Goal: Information Seeking & Learning: Learn about a topic

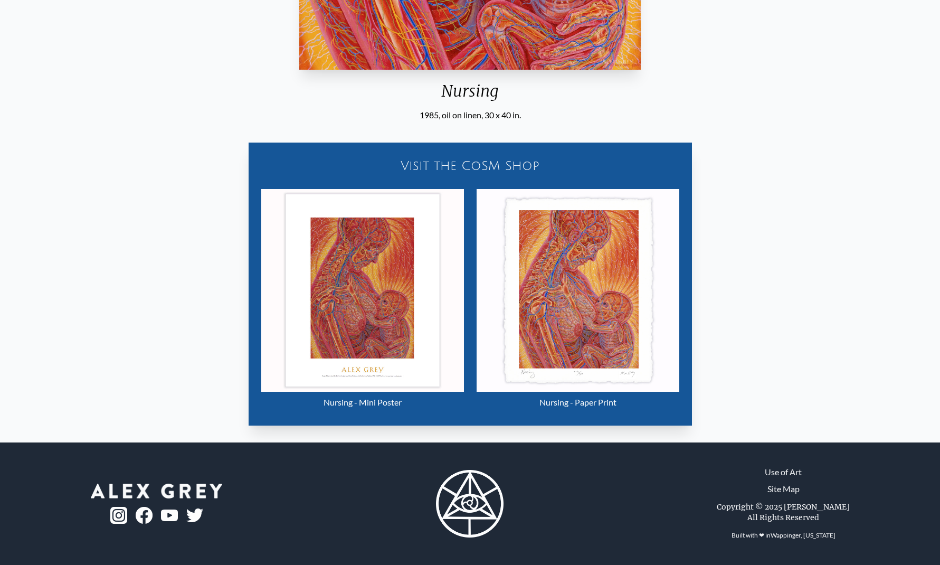
scroll to position [542, 0]
click at [339, 352] on img "20 / 133" at bounding box center [362, 290] width 203 height 203
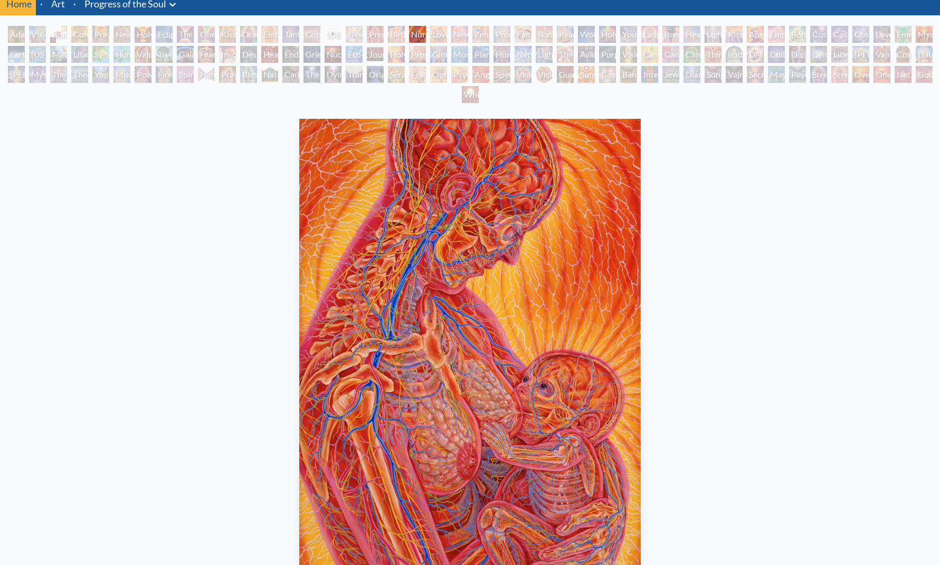
scroll to position [46, 0]
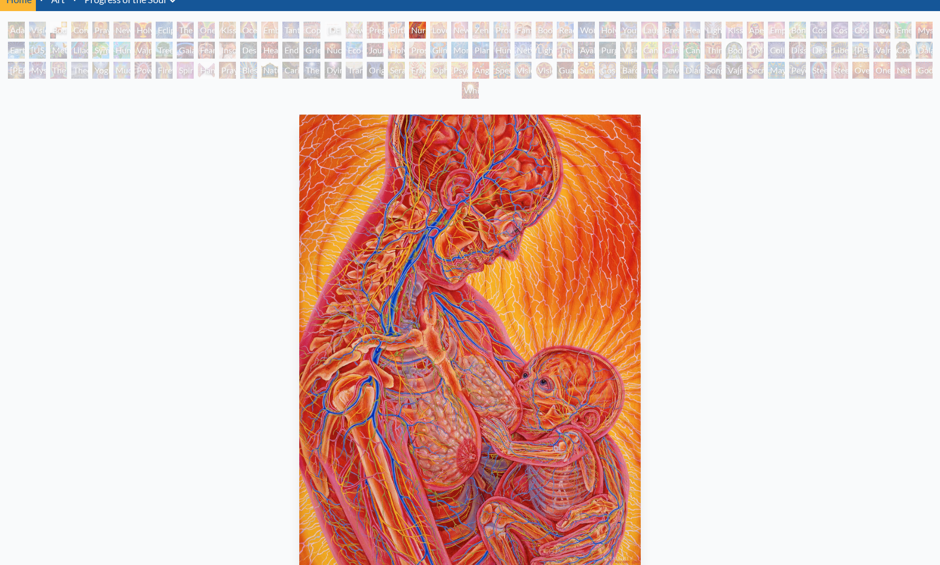
click at [320, 29] on div "Copulating" at bounding box center [311, 30] width 17 height 17
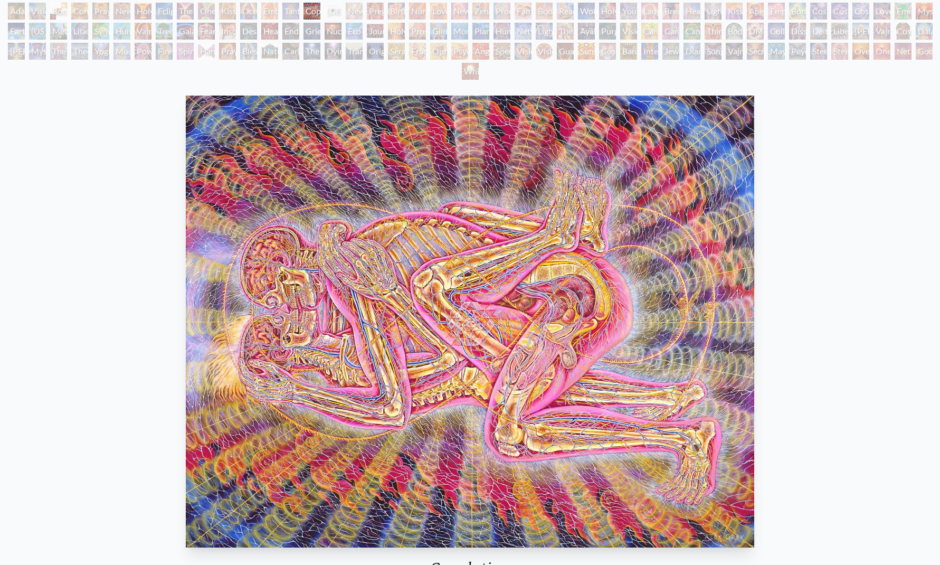
scroll to position [65, 0]
click at [13, 9] on div "Adam & Eve" at bounding box center [16, 11] width 17 height 17
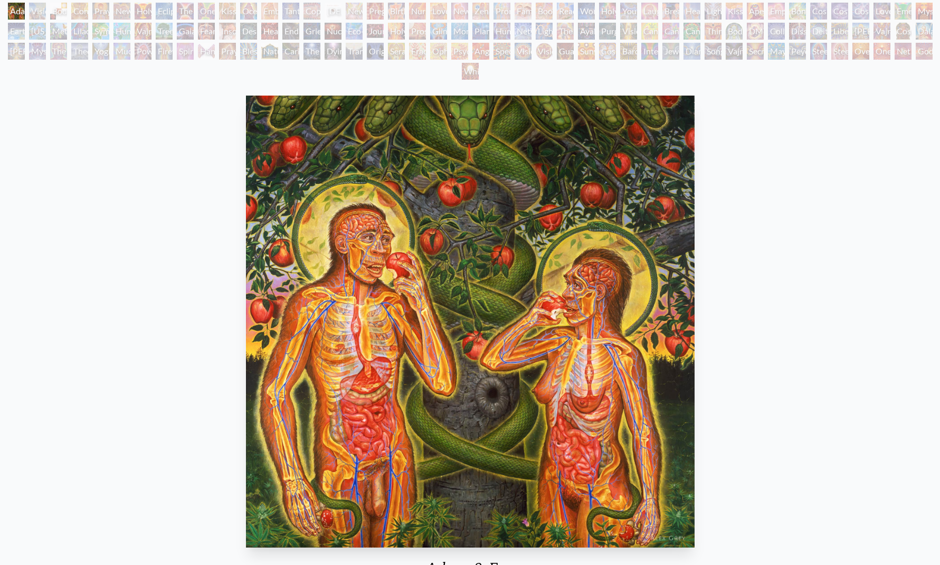
click at [46, 9] on div "Visionary Origin of Language" at bounding box center [37, 11] width 17 height 17
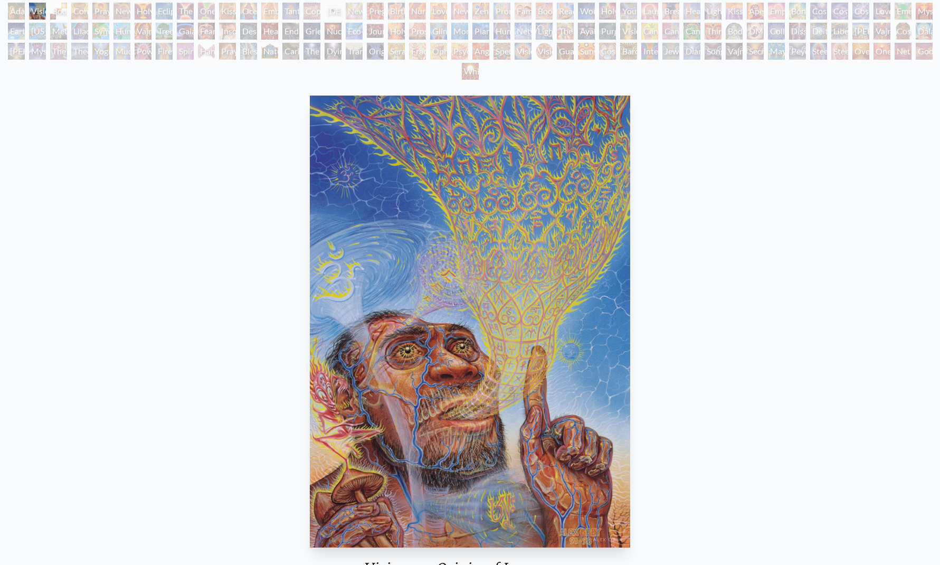
click at [63, 11] on div "Body, Mind, Spirit" at bounding box center [58, 11] width 17 height 17
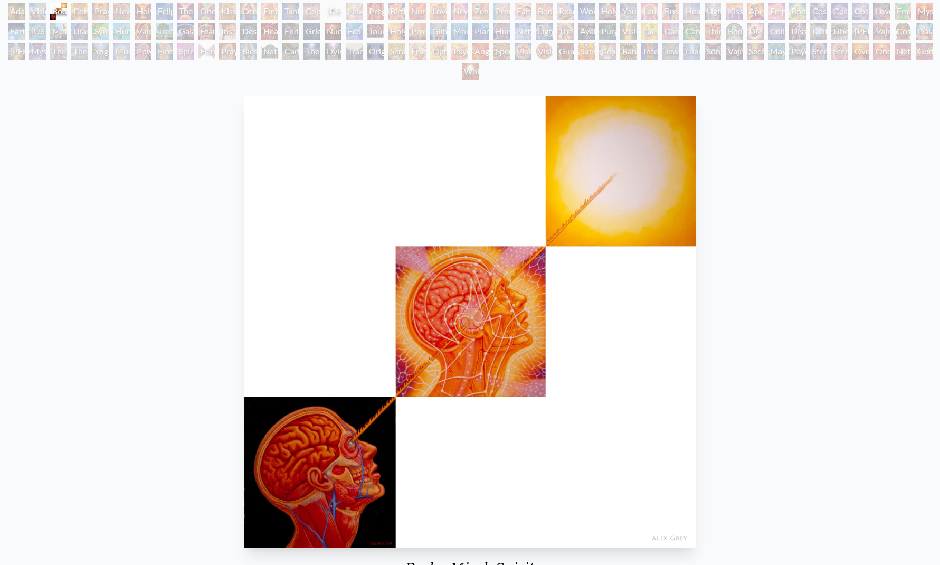
click at [88, 7] on div "Contemplation" at bounding box center [79, 11] width 17 height 17
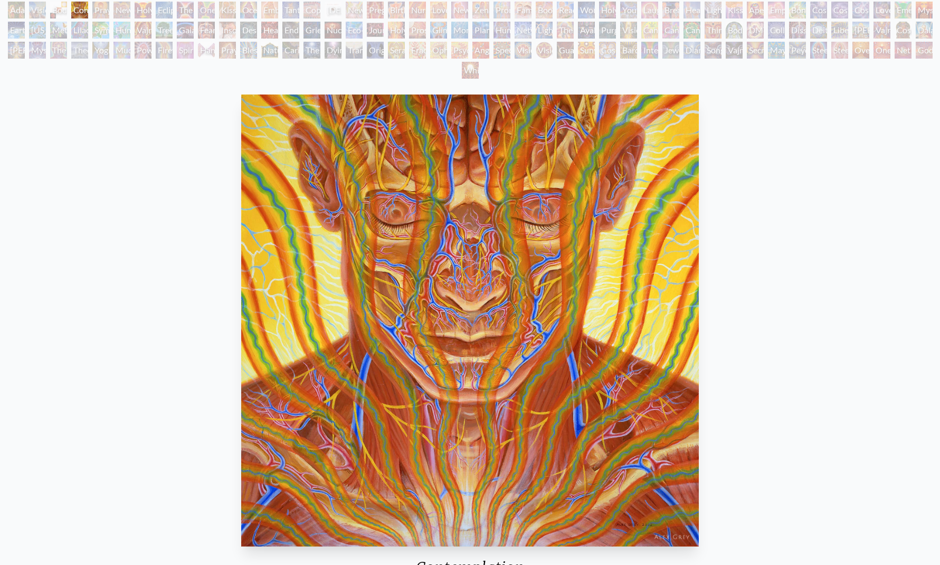
scroll to position [67, 0]
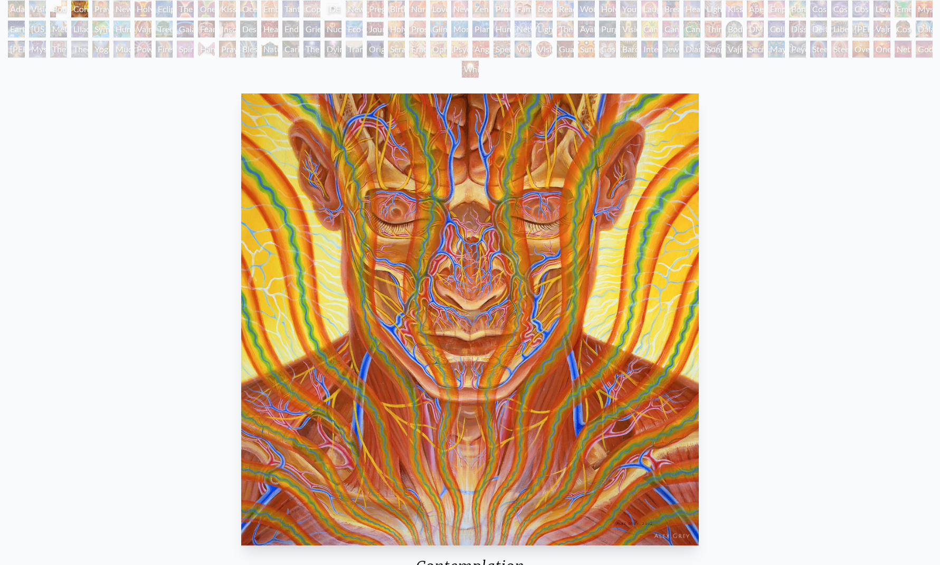
click at [107, 7] on div "Praying" at bounding box center [100, 9] width 17 height 17
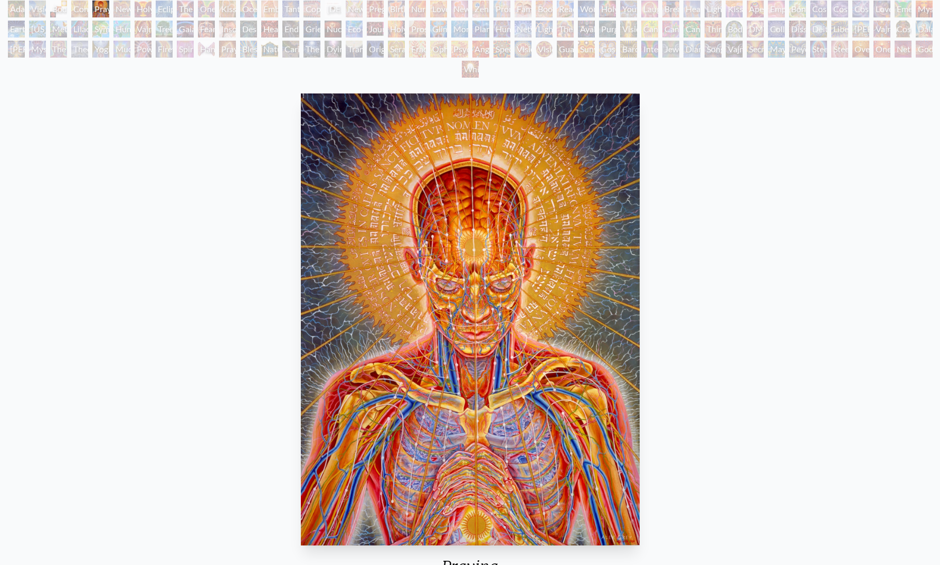
click at [127, 8] on div "New Man New Woman" at bounding box center [121, 9] width 17 height 17
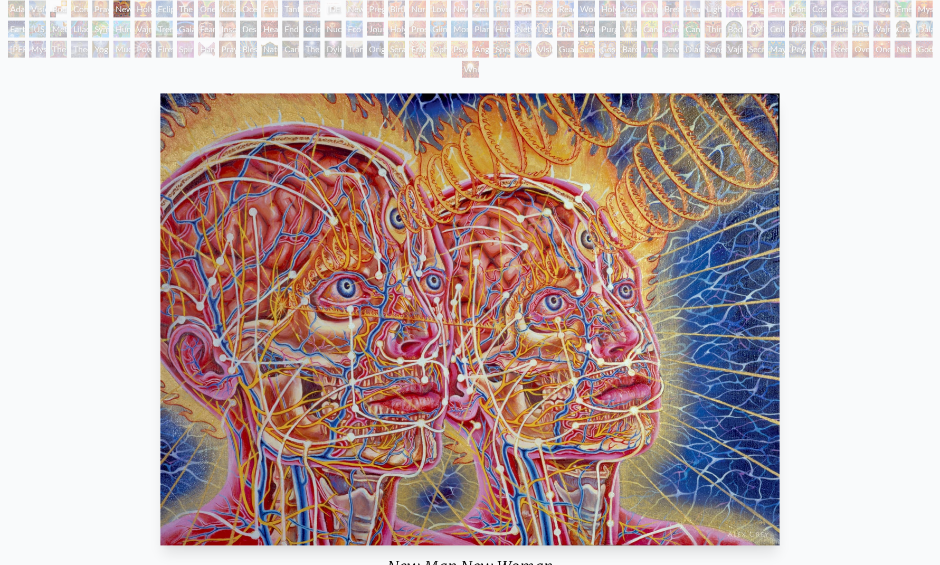
scroll to position [68, 0]
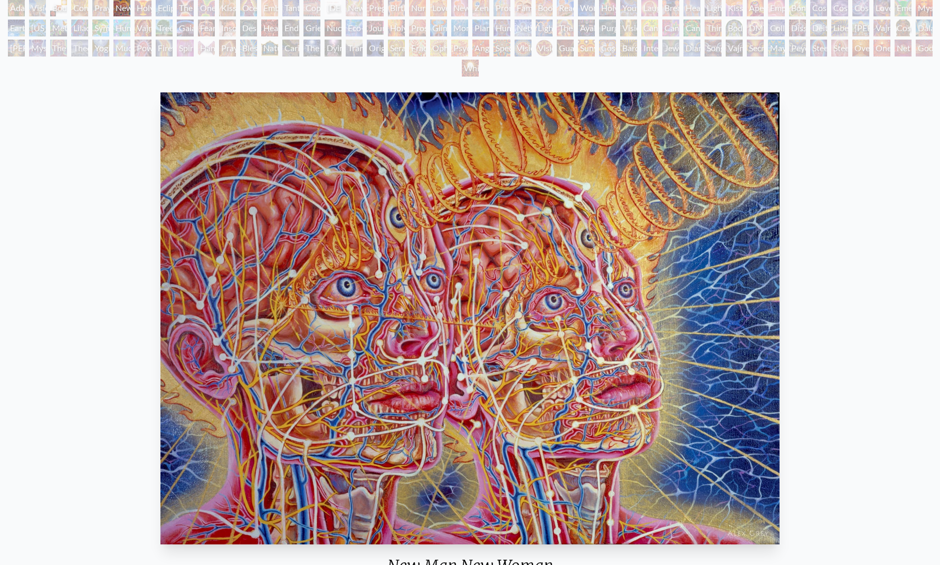
click at [150, 7] on div "Holy Grail" at bounding box center [143, 7] width 17 height 17
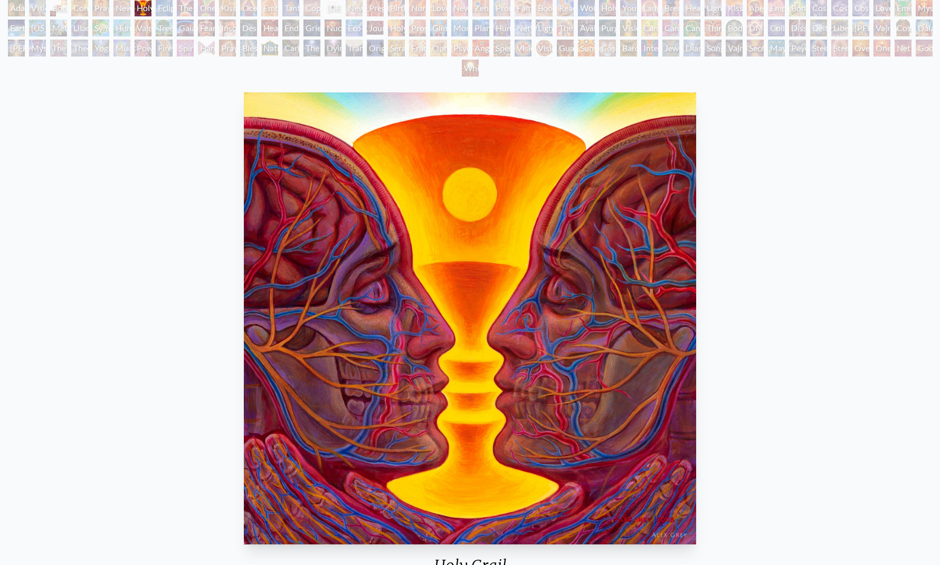
click at [165, 7] on div "Eclipse" at bounding box center [164, 7] width 17 height 17
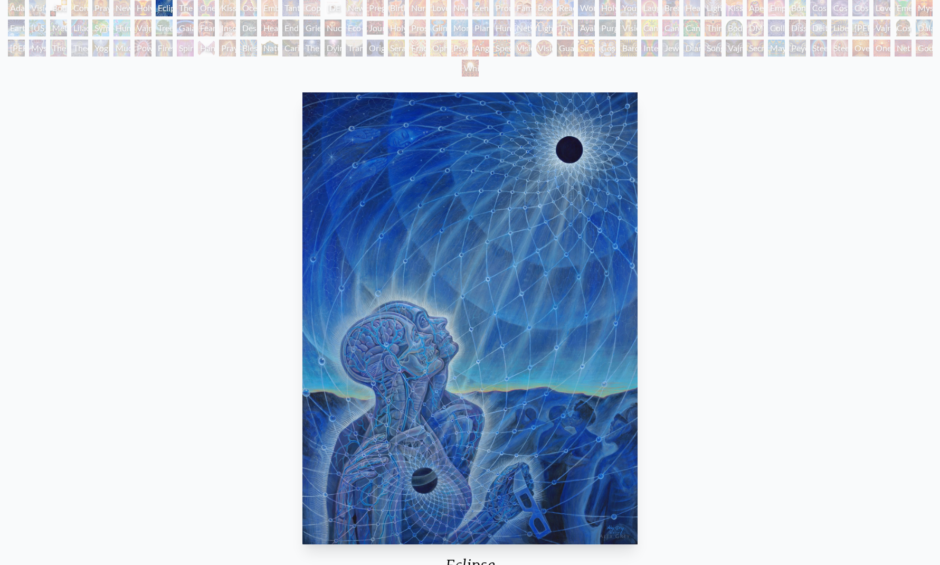
click at [188, 11] on div "The Kiss" at bounding box center [185, 7] width 17 height 17
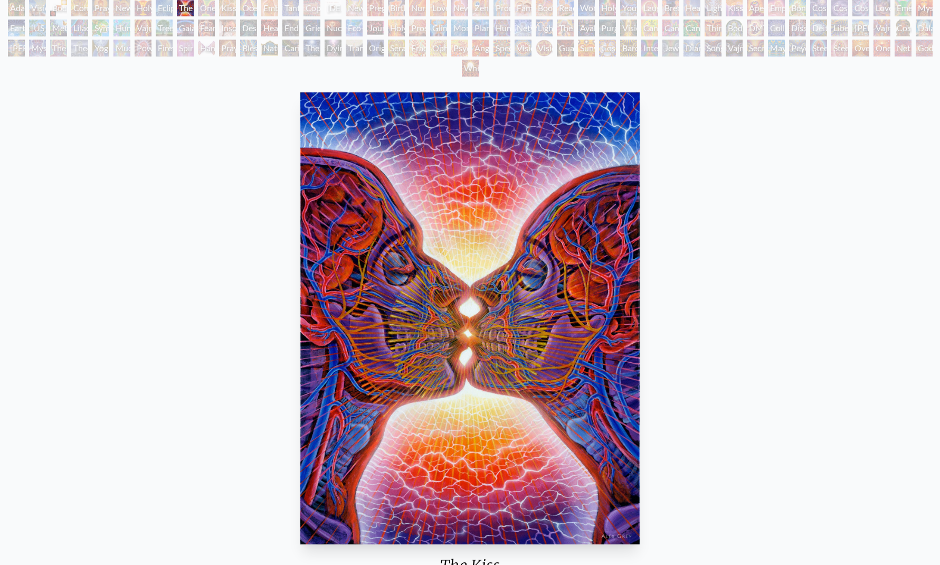
click at [211, 5] on div "One Taste" at bounding box center [206, 7] width 17 height 17
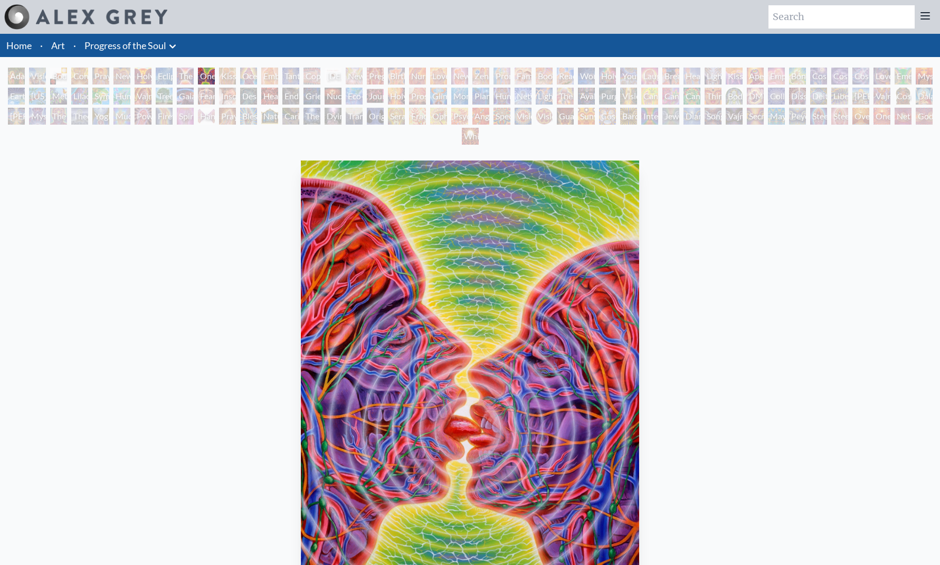
click at [235, 75] on div "Kissing" at bounding box center [227, 76] width 17 height 17
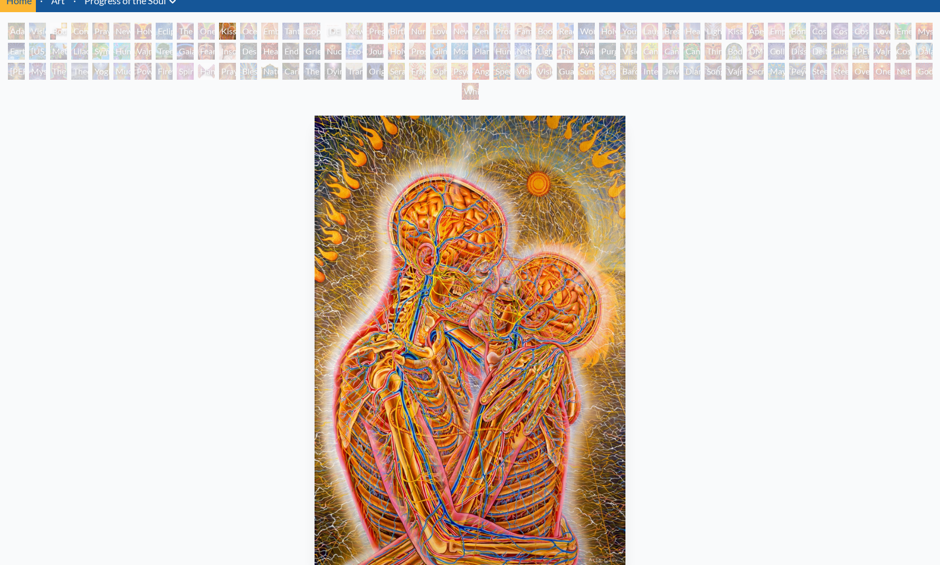
scroll to position [30, 0]
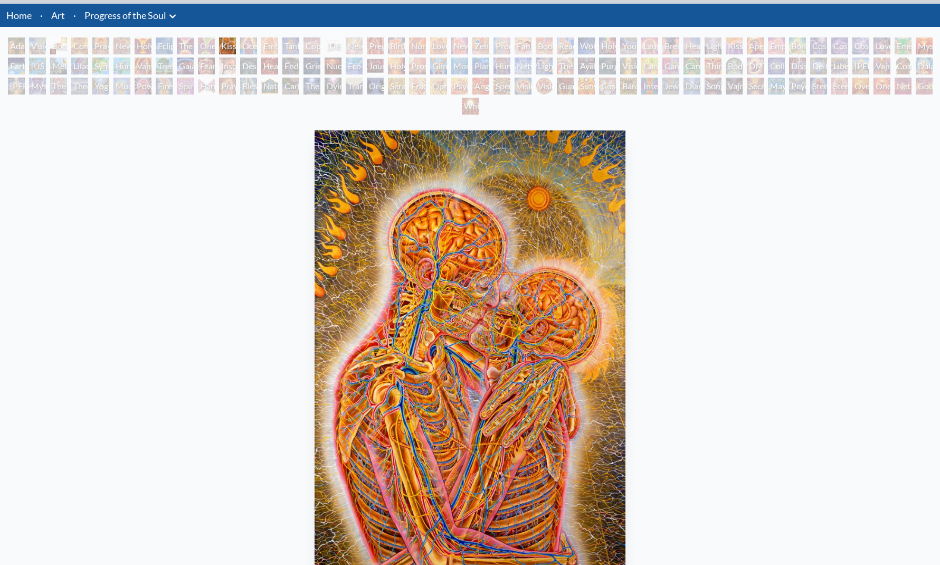
click at [248, 46] on div "Ocean of Love Bliss" at bounding box center [248, 45] width 17 height 17
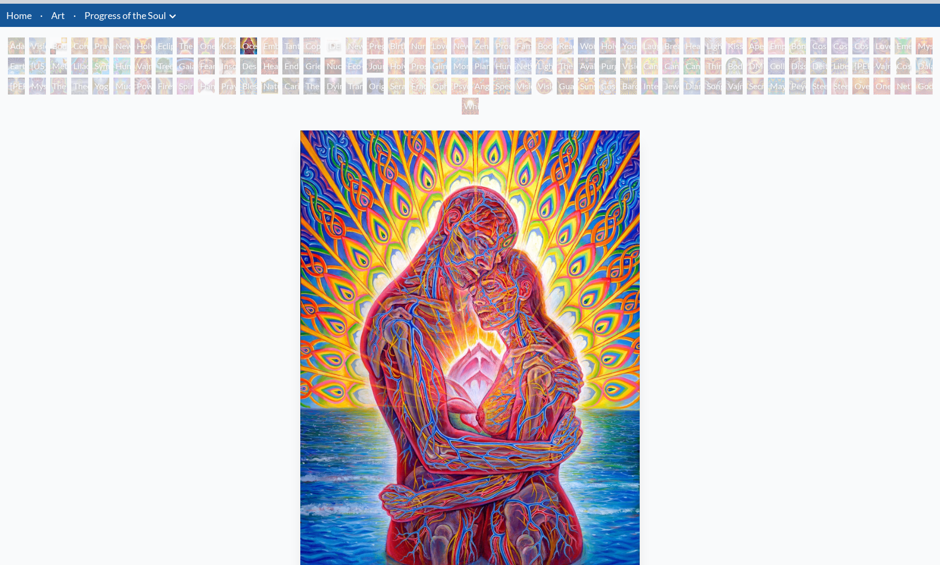
scroll to position [27, 0]
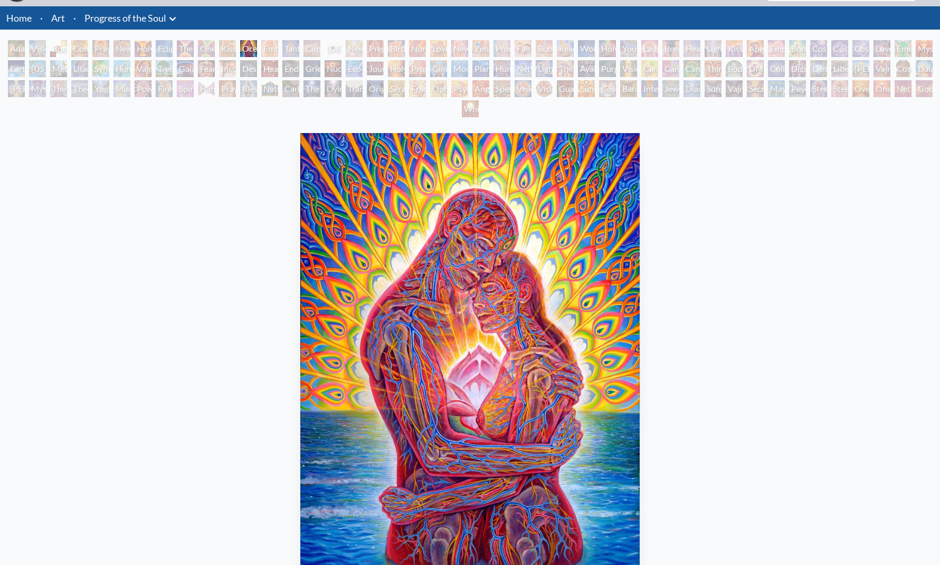
click at [278, 51] on div "Embracing" at bounding box center [269, 48] width 17 height 17
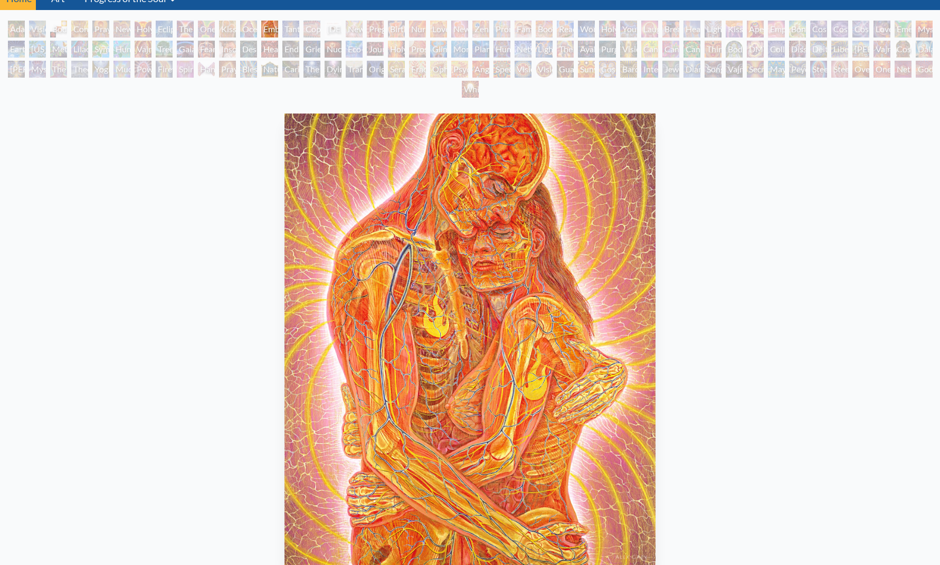
scroll to position [46, 0]
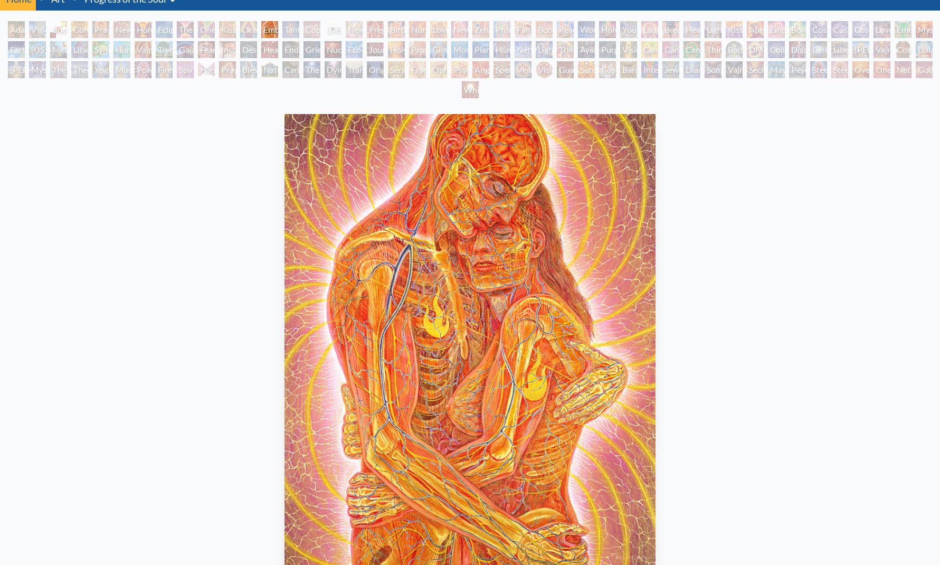
click at [296, 26] on div "Tantra" at bounding box center [290, 29] width 17 height 17
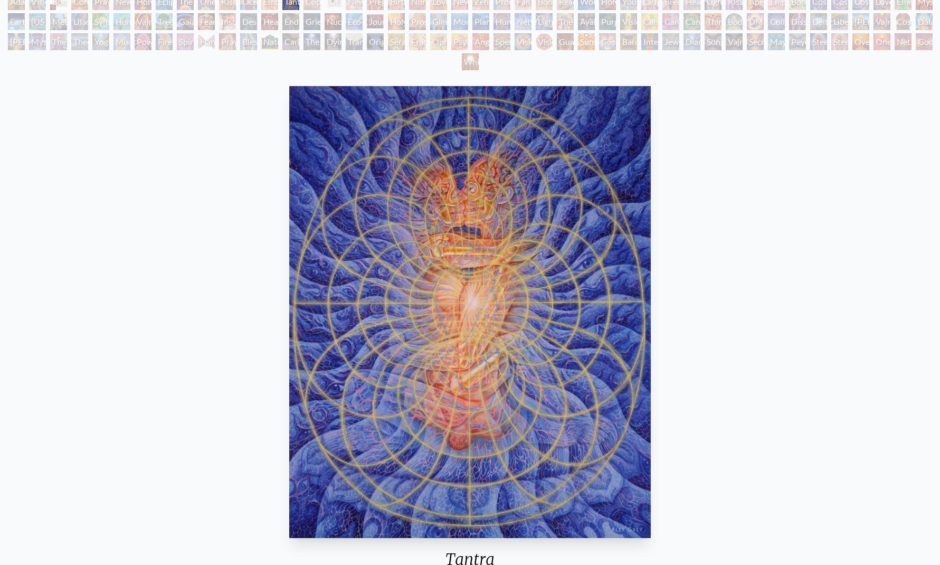
scroll to position [69, 0]
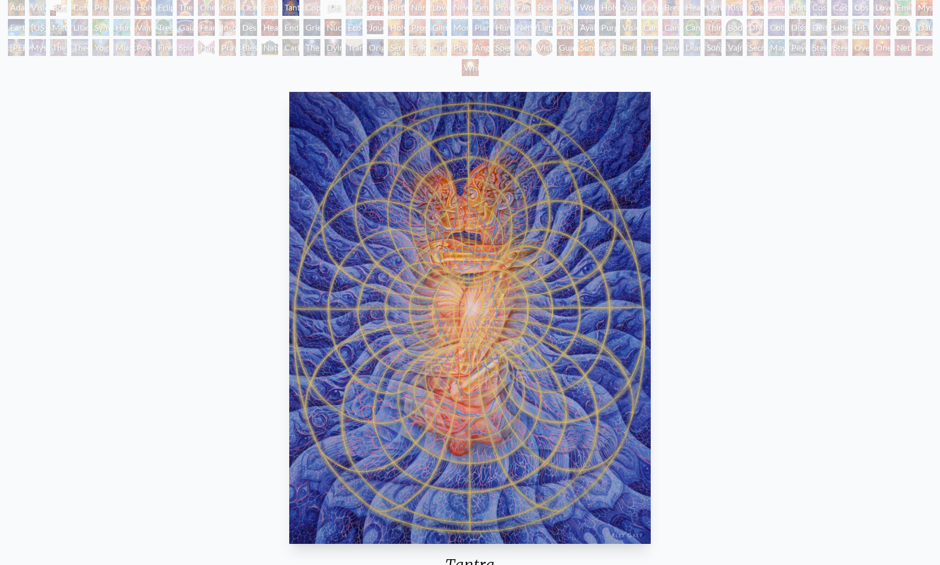
click at [316, 6] on div "Copulating" at bounding box center [311, 7] width 17 height 17
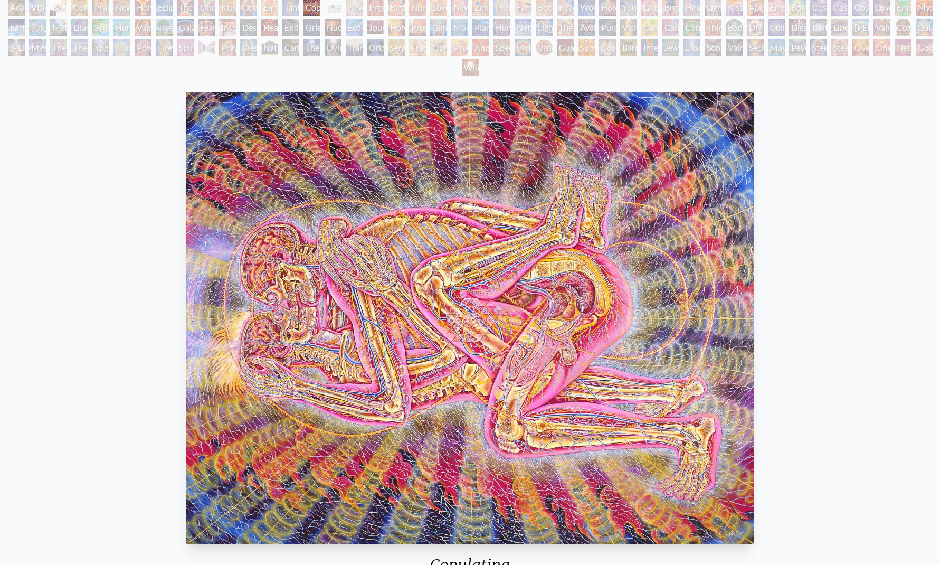
click at [341, 5] on div "[DEMOGRAPHIC_DATA] Embryo" at bounding box center [333, 7] width 17 height 17
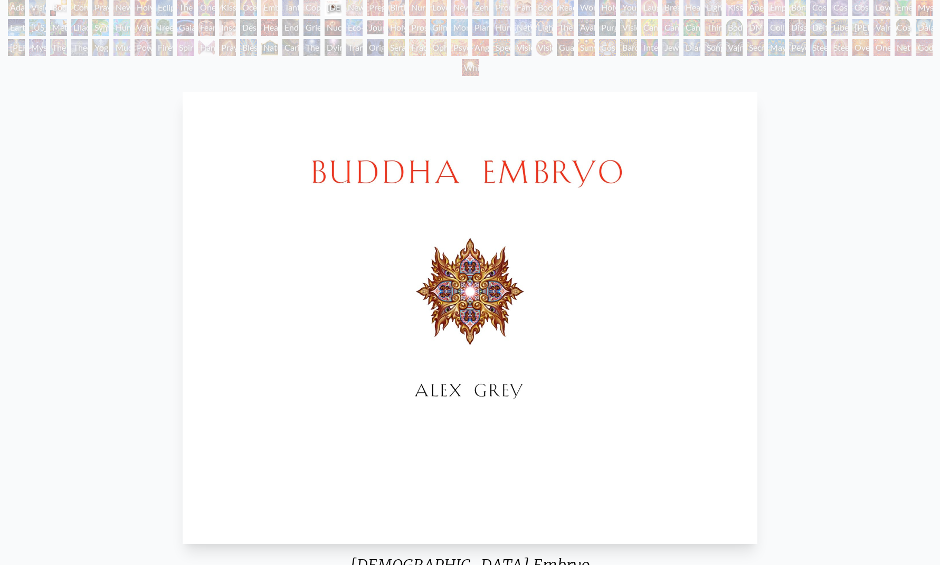
click at [361, 7] on div "Newborn" at bounding box center [354, 7] width 17 height 17
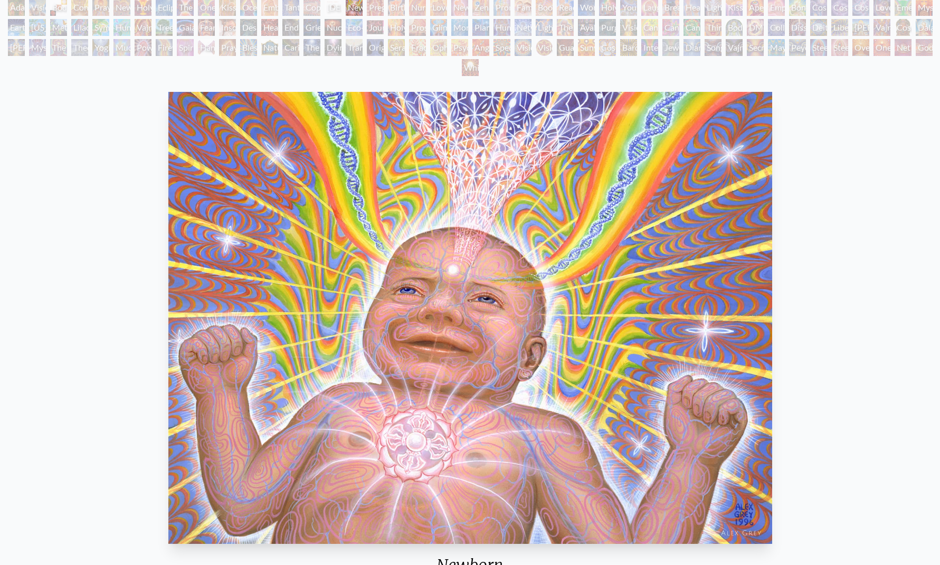
click at [384, 5] on div "Pregnancy" at bounding box center [375, 7] width 17 height 17
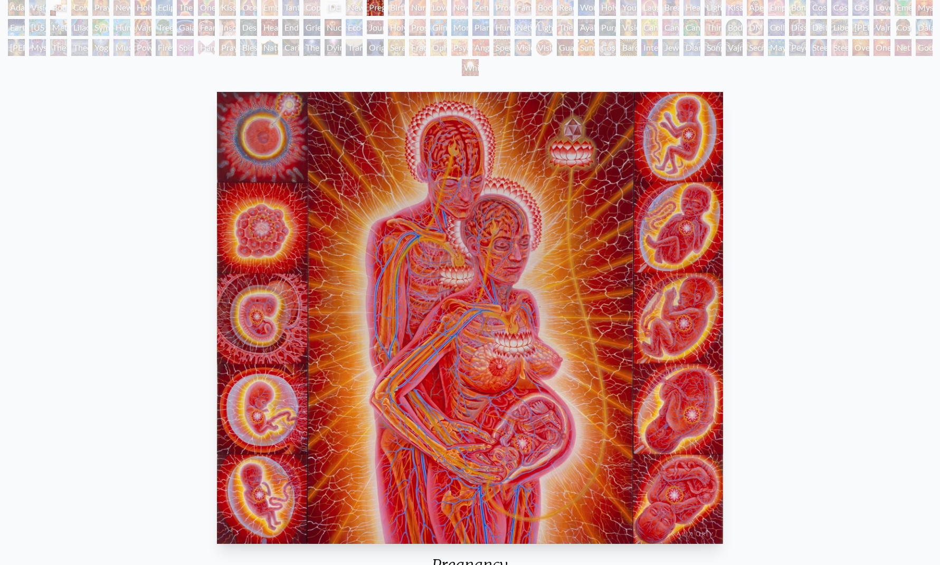
click at [405, 8] on div "Birth" at bounding box center [396, 7] width 17 height 17
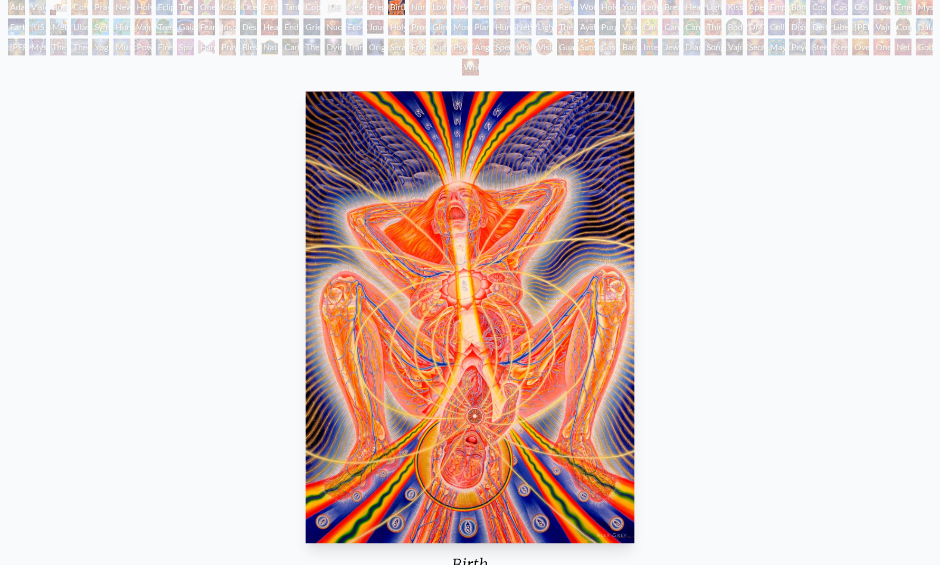
scroll to position [70, 0]
click at [426, 8] on div "Nursing" at bounding box center [417, 6] width 17 height 17
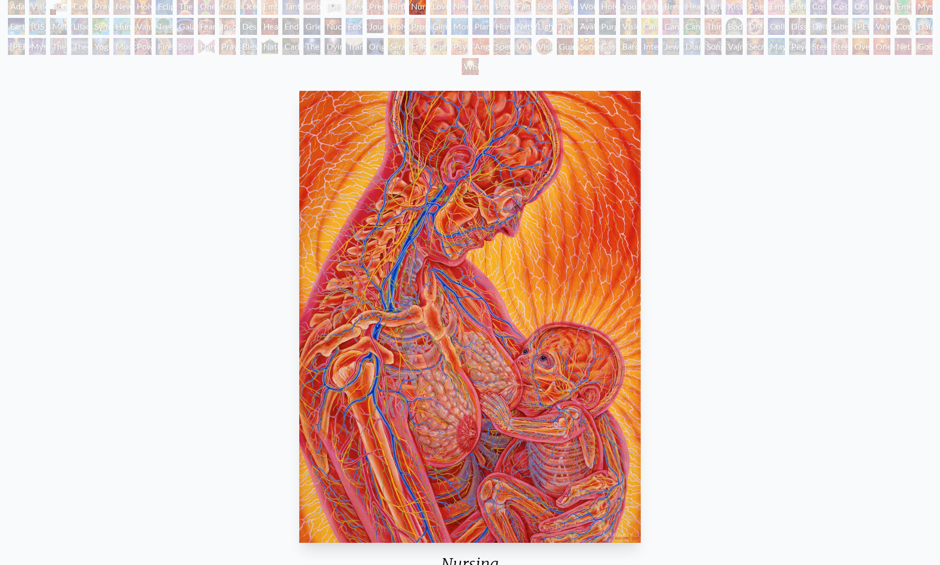
click at [464, 7] on div "New Family" at bounding box center [459, 6] width 17 height 17
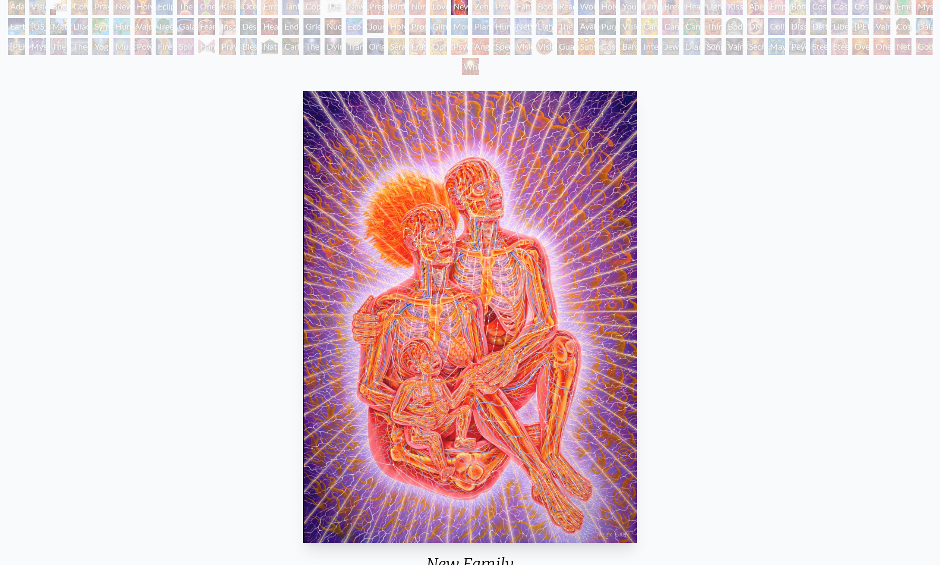
click at [489, 5] on div "Zena Lotus" at bounding box center [480, 6] width 17 height 17
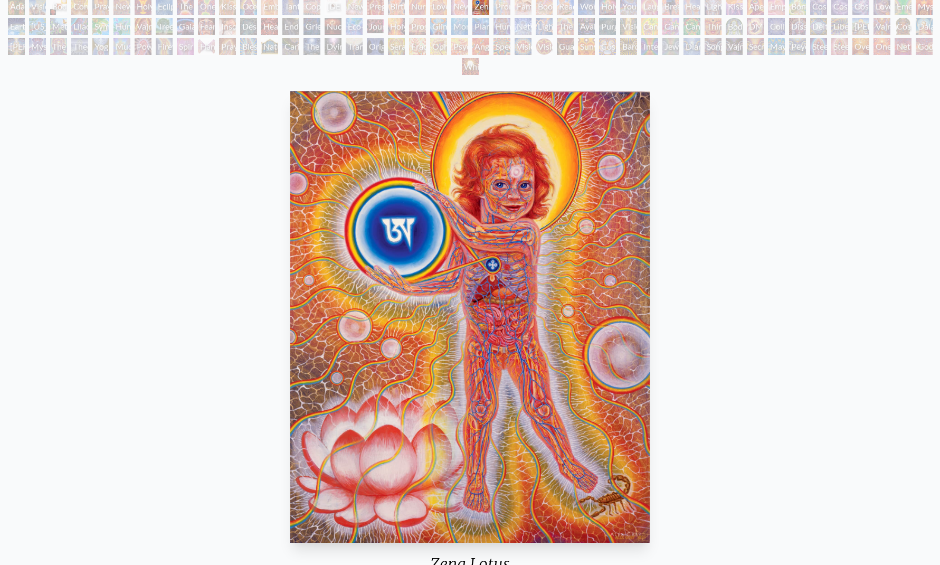
click at [506, 4] on div "Promise" at bounding box center [501, 6] width 17 height 17
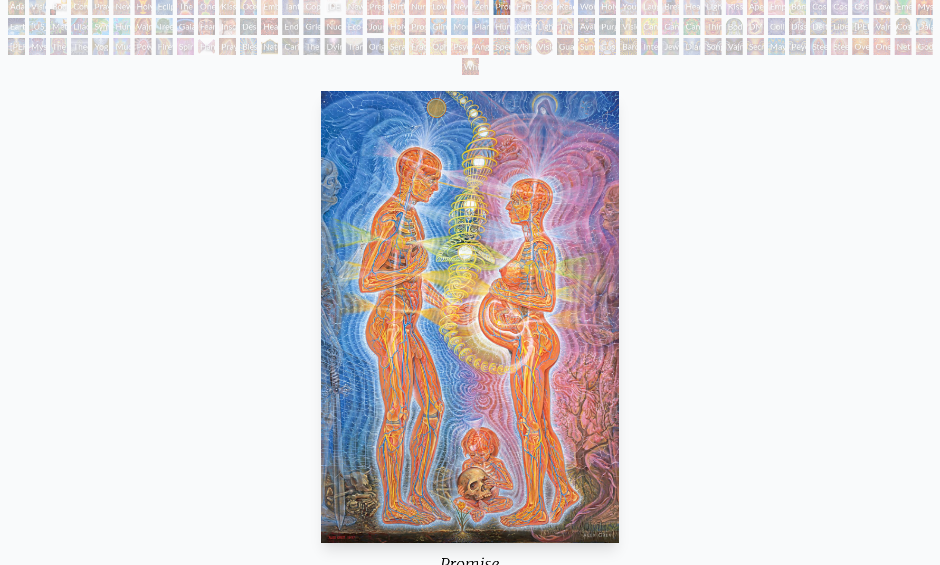
click at [553, 6] on div "Boo-boo" at bounding box center [544, 6] width 17 height 17
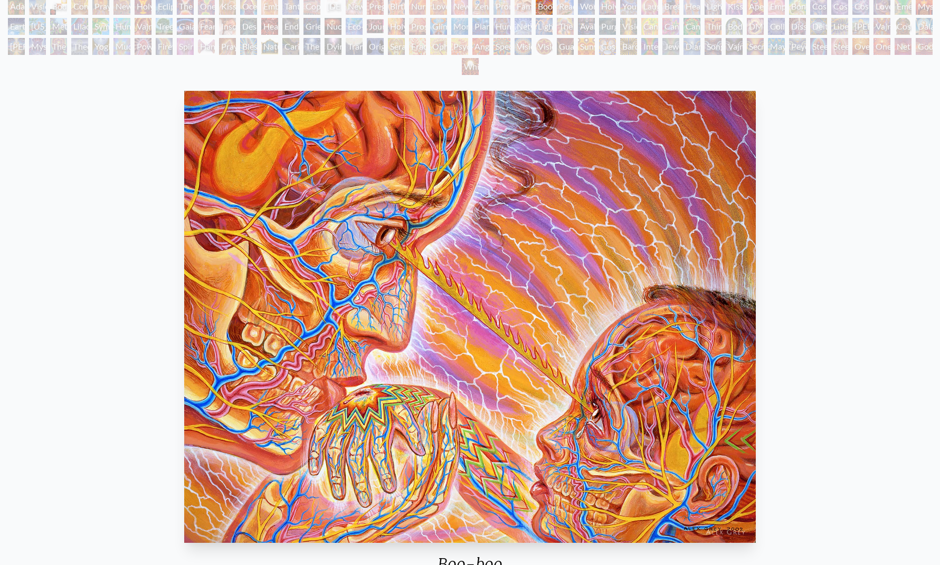
click at [530, 5] on div "Family" at bounding box center [523, 6] width 17 height 17
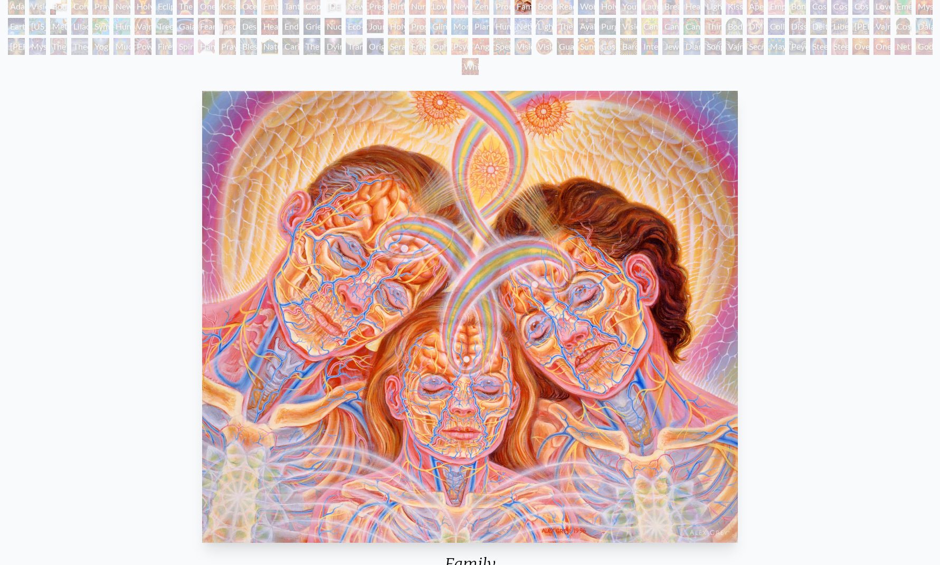
click at [553, 6] on div "Boo-boo" at bounding box center [544, 6] width 17 height 17
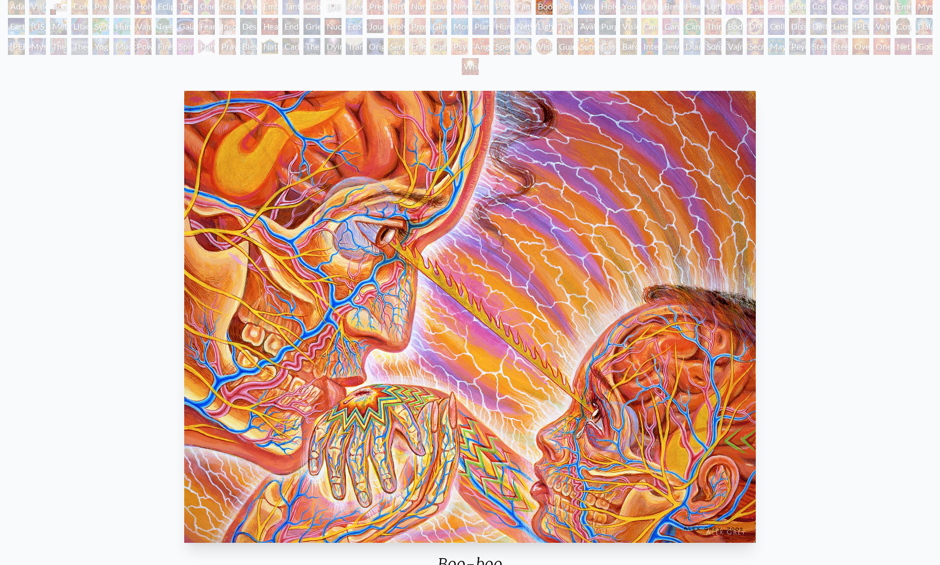
click at [574, 6] on div "Reading" at bounding box center [565, 6] width 17 height 17
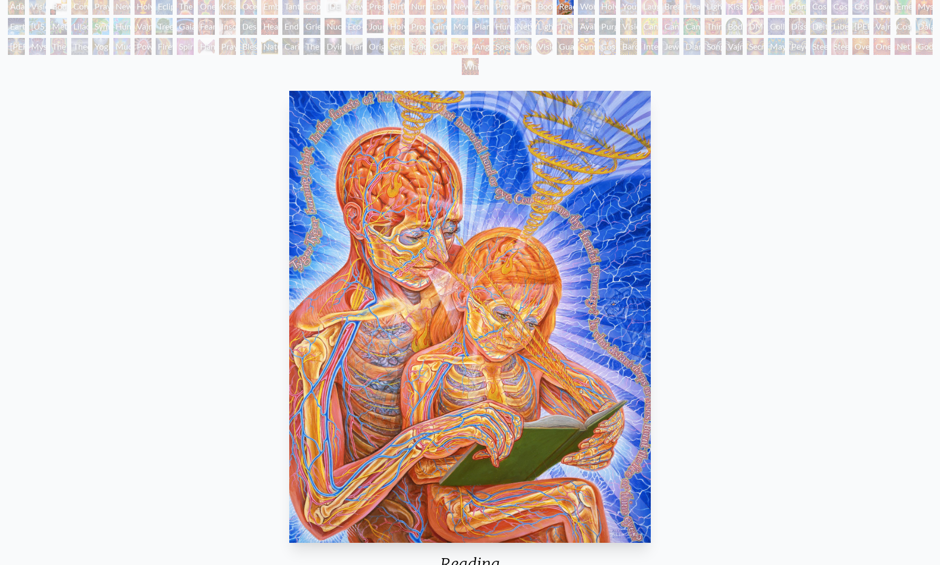
click at [548, 4] on div "Boo-boo" at bounding box center [544, 6] width 17 height 17
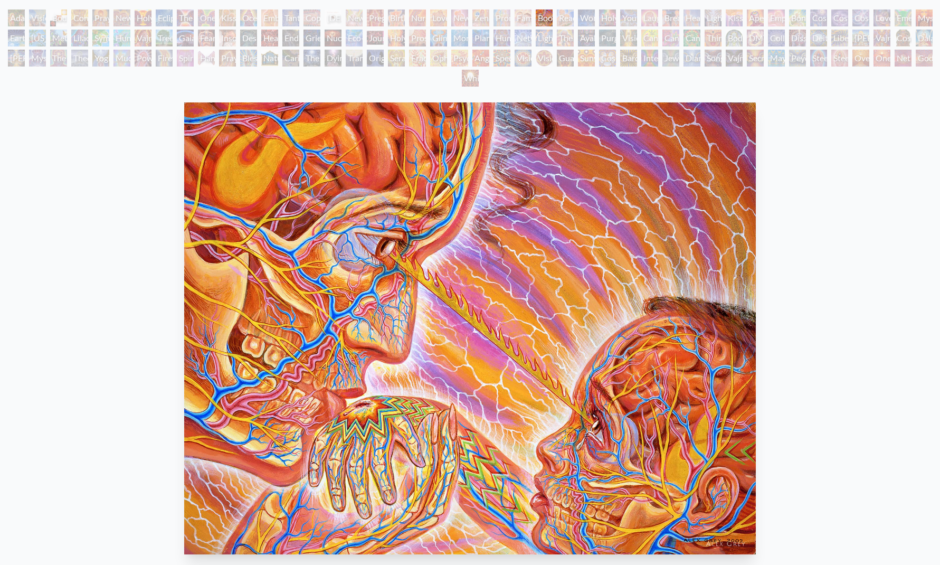
scroll to position [56, 0]
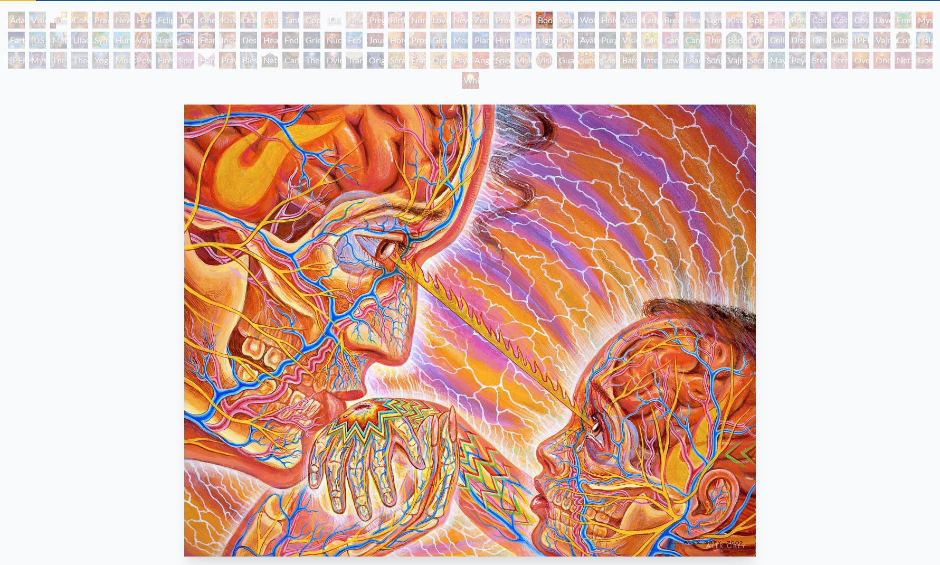
click at [443, 16] on div "Love Circuit" at bounding box center [438, 20] width 17 height 17
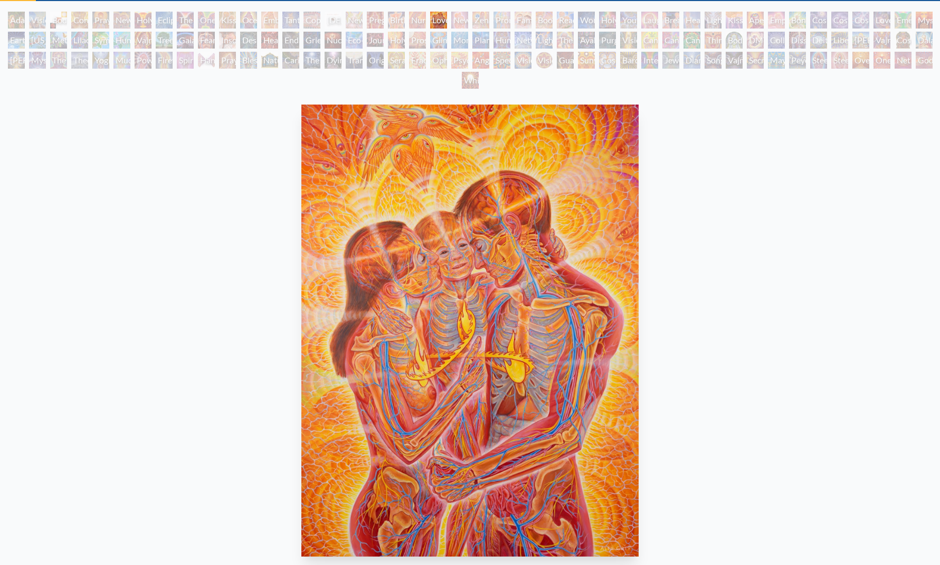
click at [384, 17] on div "Pregnancy" at bounding box center [375, 20] width 17 height 17
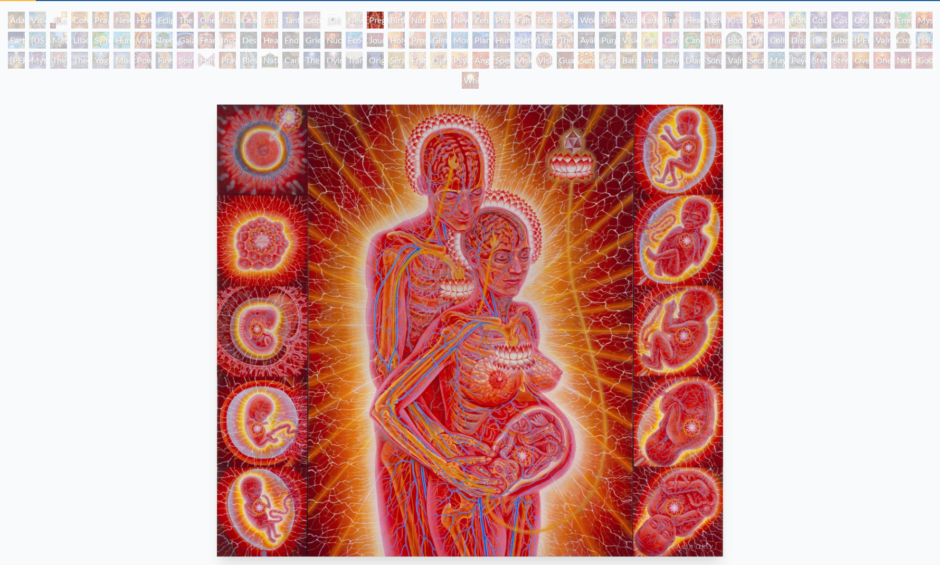
click at [361, 16] on div "Newborn" at bounding box center [354, 20] width 17 height 17
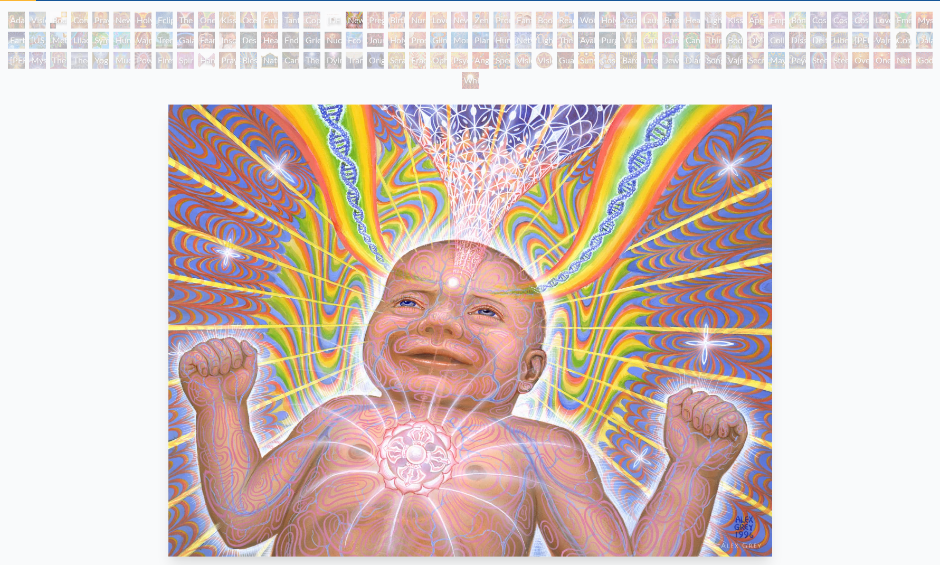
click at [382, 19] on div "Pregnancy" at bounding box center [375, 20] width 17 height 17
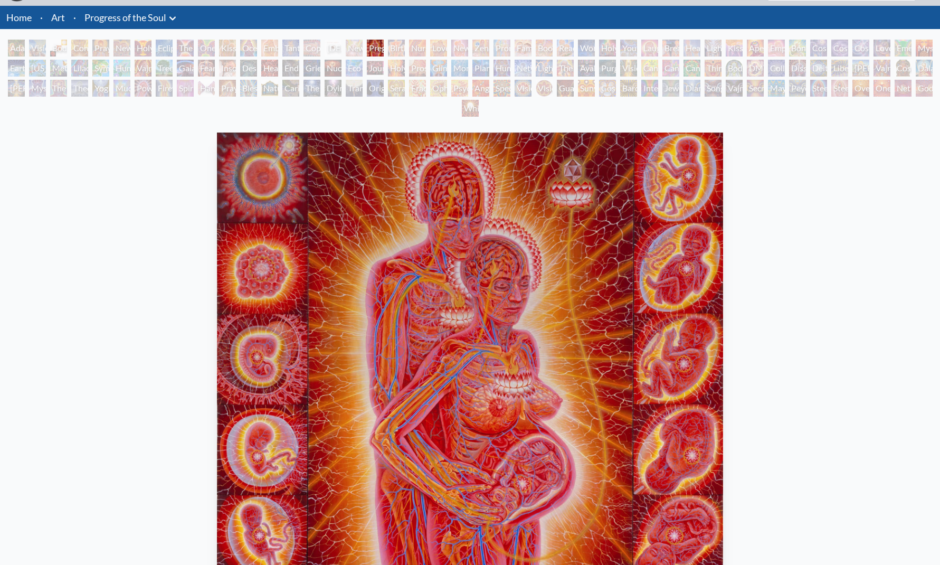
scroll to position [60, 0]
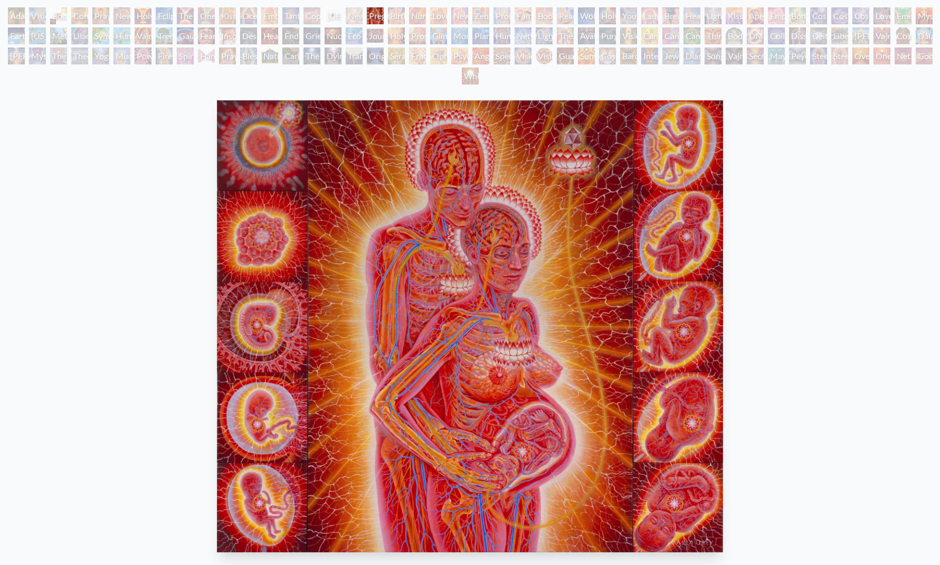
click at [401, 14] on div "Birth" at bounding box center [396, 15] width 17 height 17
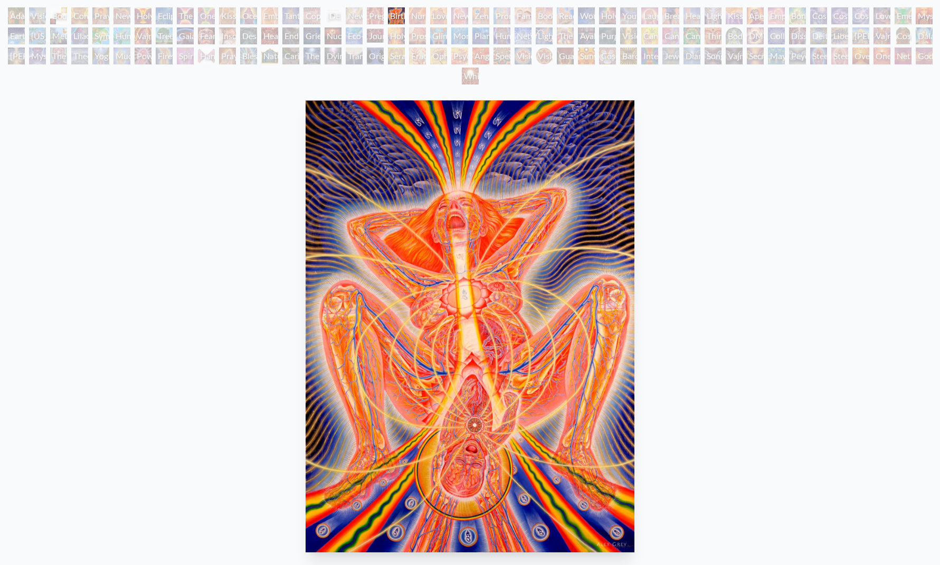
click at [426, 17] on div "Nursing" at bounding box center [417, 15] width 17 height 17
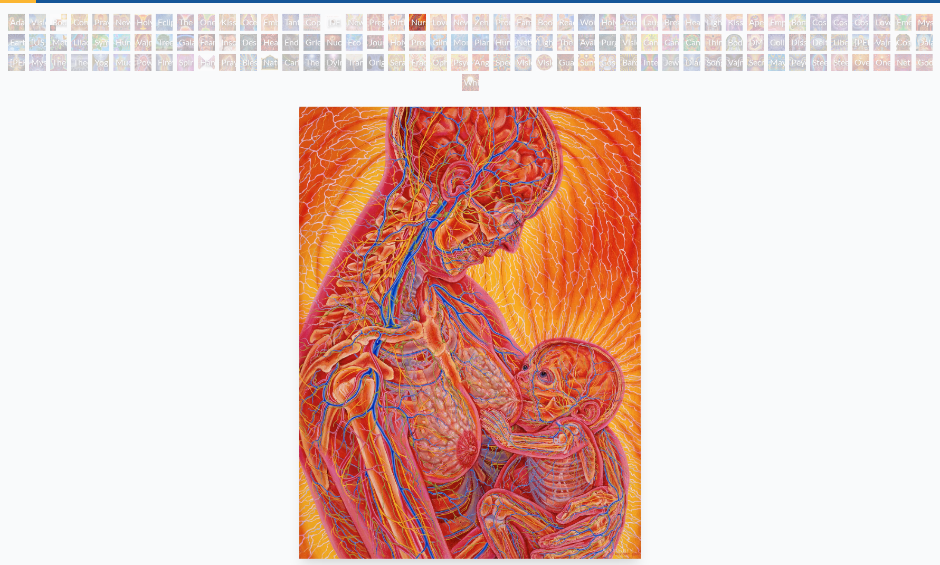
scroll to position [41, 0]
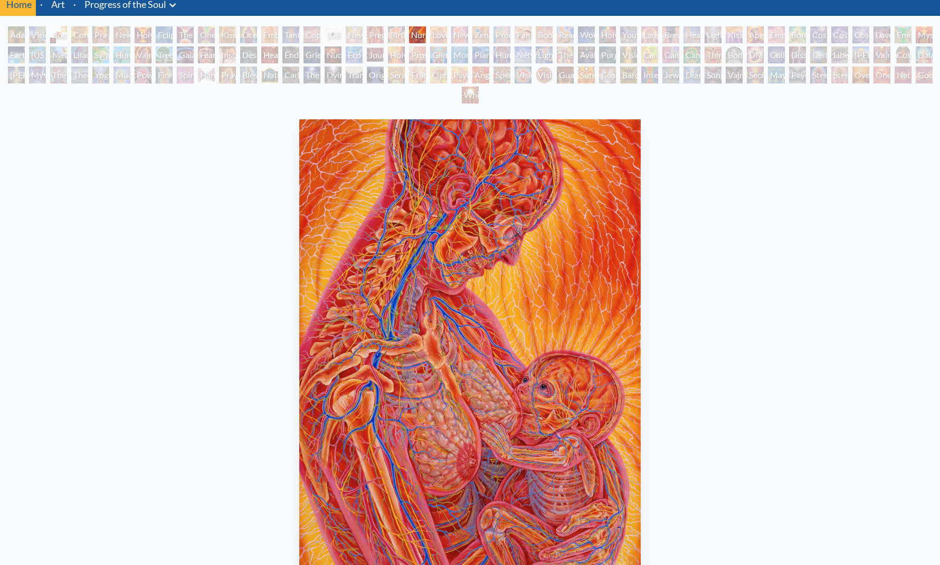
click at [378, 35] on div "Pregnancy" at bounding box center [375, 34] width 17 height 17
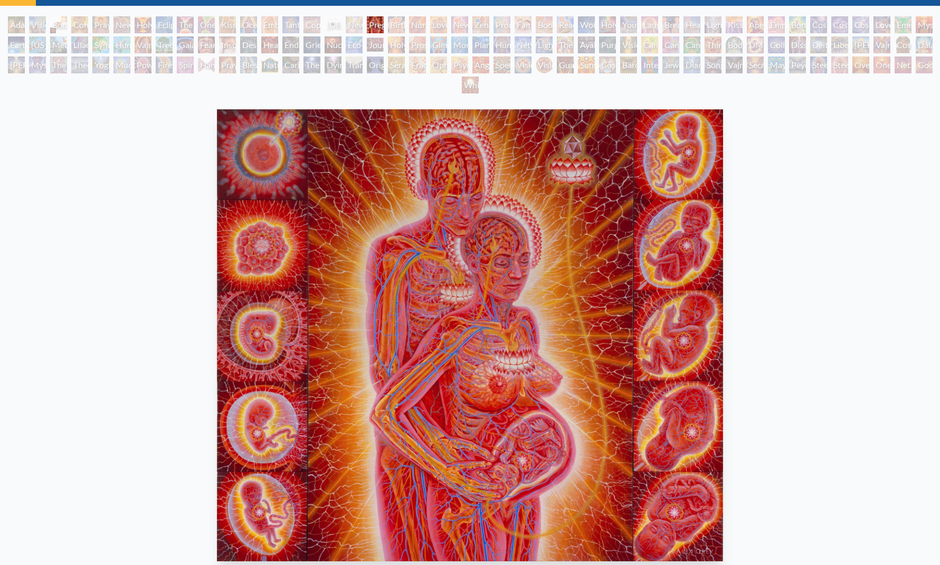
scroll to position [50, 0]
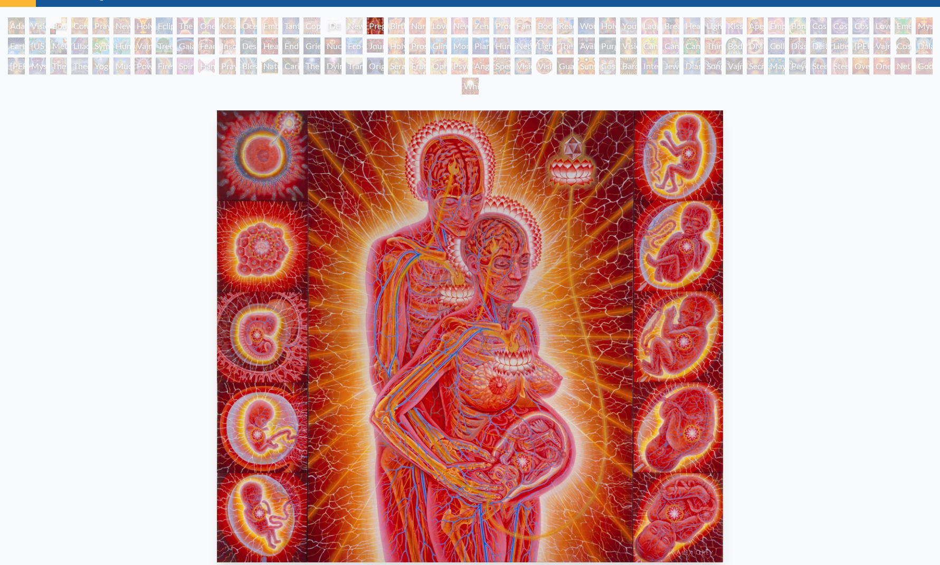
click at [405, 26] on div "Birth" at bounding box center [396, 25] width 17 height 17
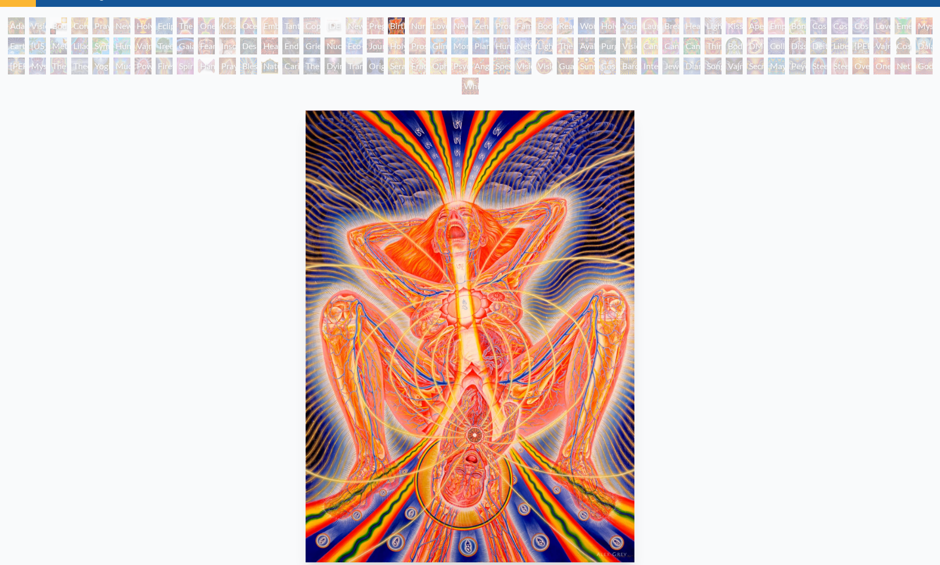
click at [426, 24] on div "Nursing" at bounding box center [417, 25] width 17 height 17
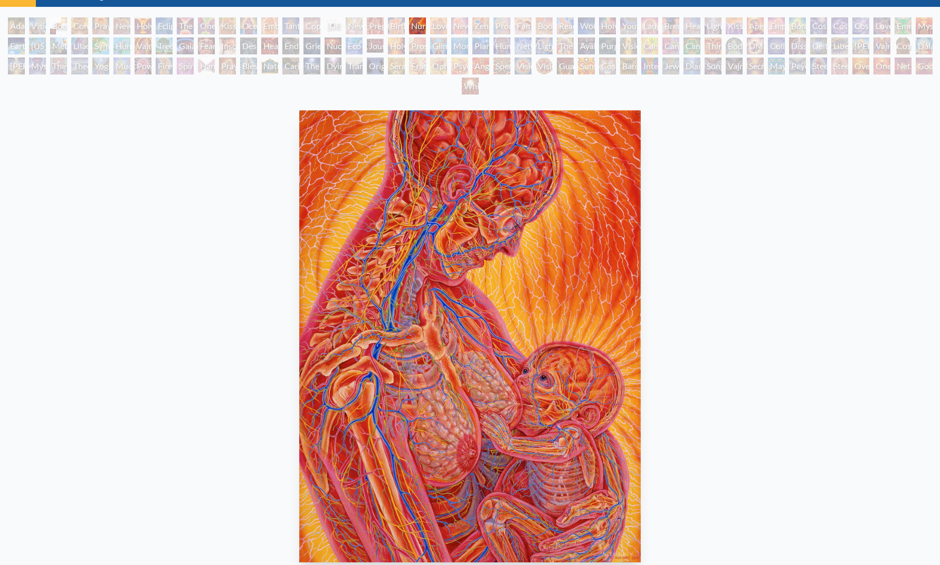
click at [447, 23] on div "Love Circuit" at bounding box center [438, 25] width 17 height 17
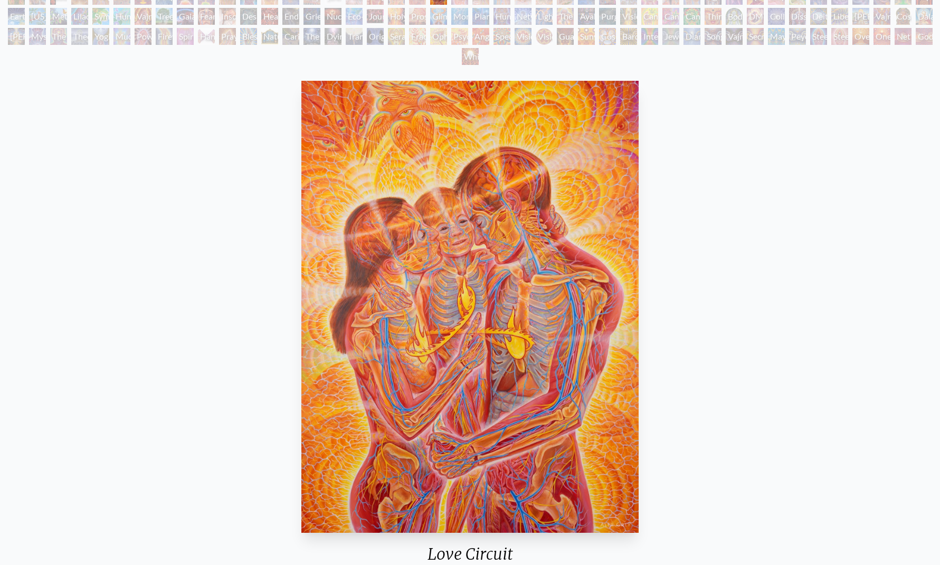
scroll to position [65, 0]
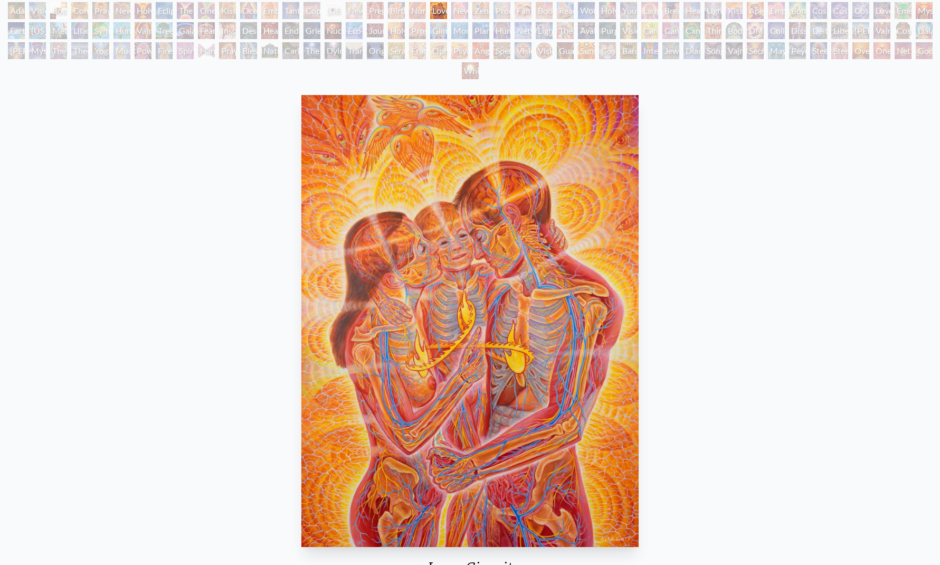
click at [465, 12] on div "New Family" at bounding box center [459, 10] width 17 height 17
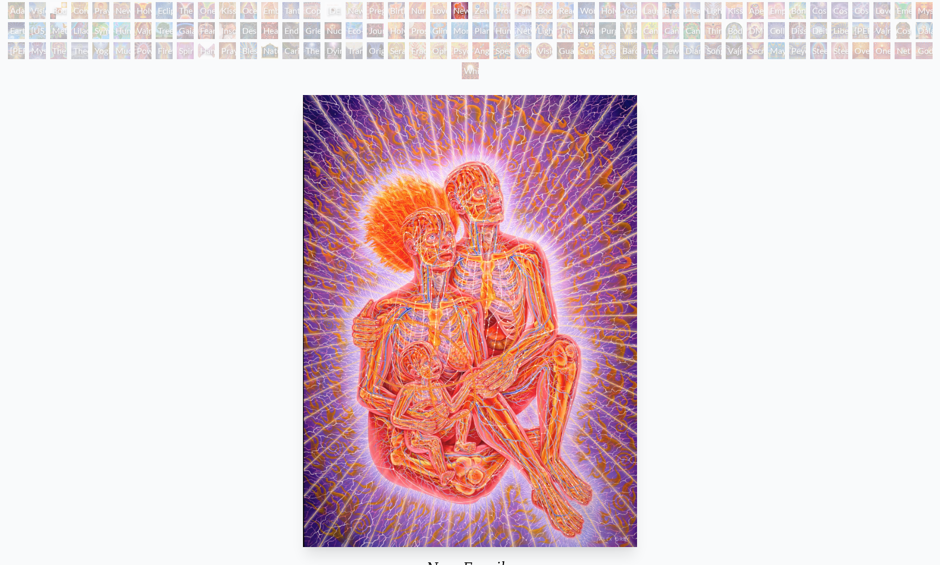
click at [483, 7] on div "Zena Lotus" at bounding box center [480, 10] width 17 height 17
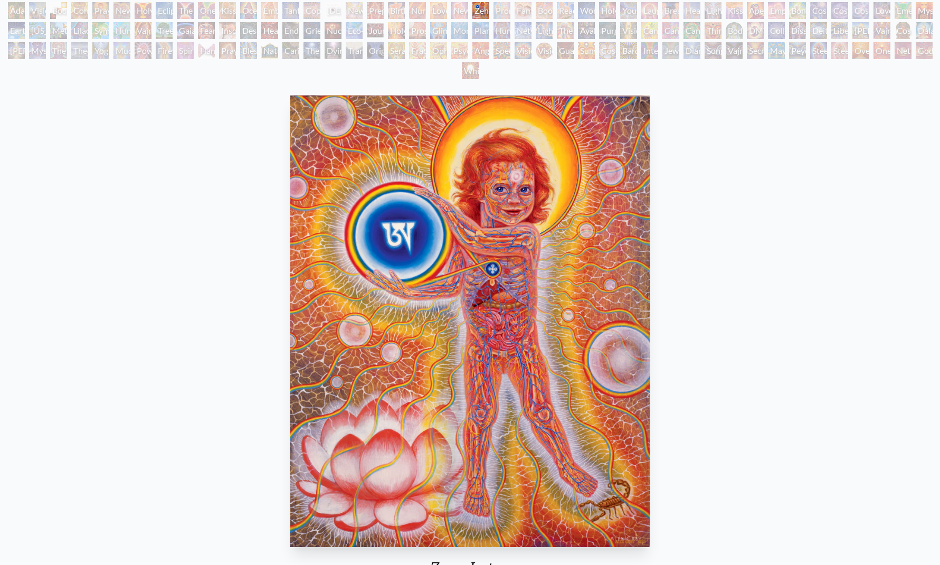
click at [510, 9] on div "[PERSON_NAME] & Eve Visionary Origin of Language Body, Mind, Spirit Contemplati…" at bounding box center [470, 42] width 940 height 80
click at [510, 8] on div "Promise" at bounding box center [501, 10] width 17 height 17
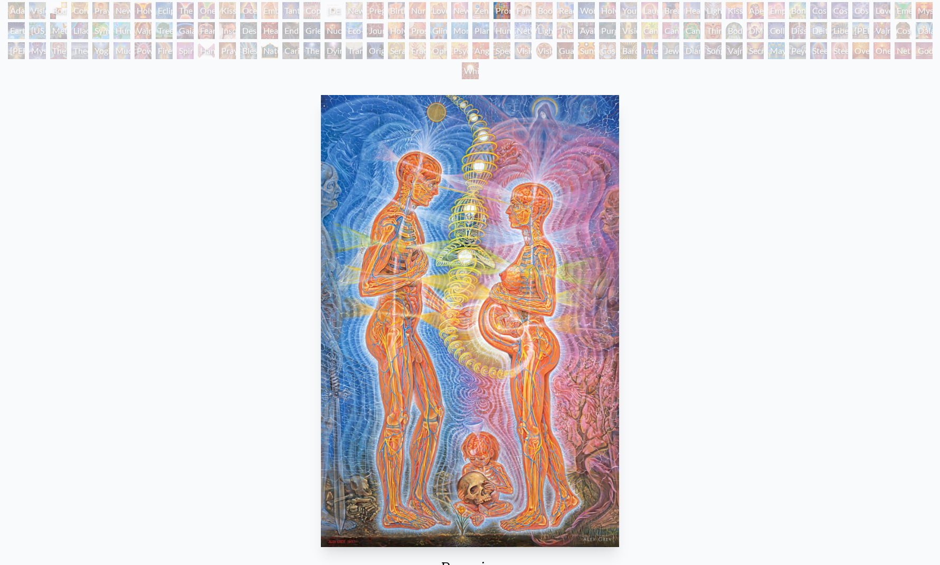
click at [545, 9] on div "Boo-boo" at bounding box center [544, 10] width 17 height 17
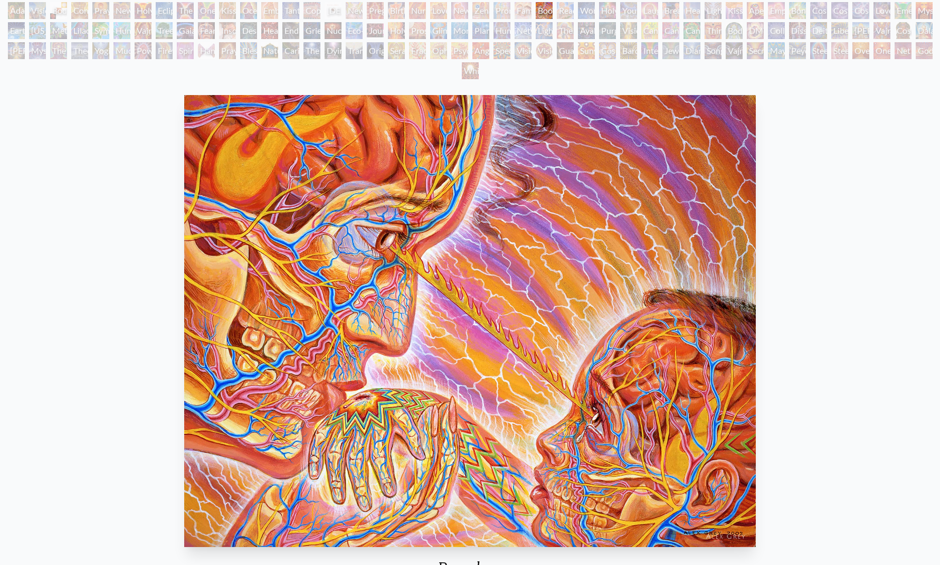
click at [574, 11] on div "Reading" at bounding box center [565, 10] width 17 height 17
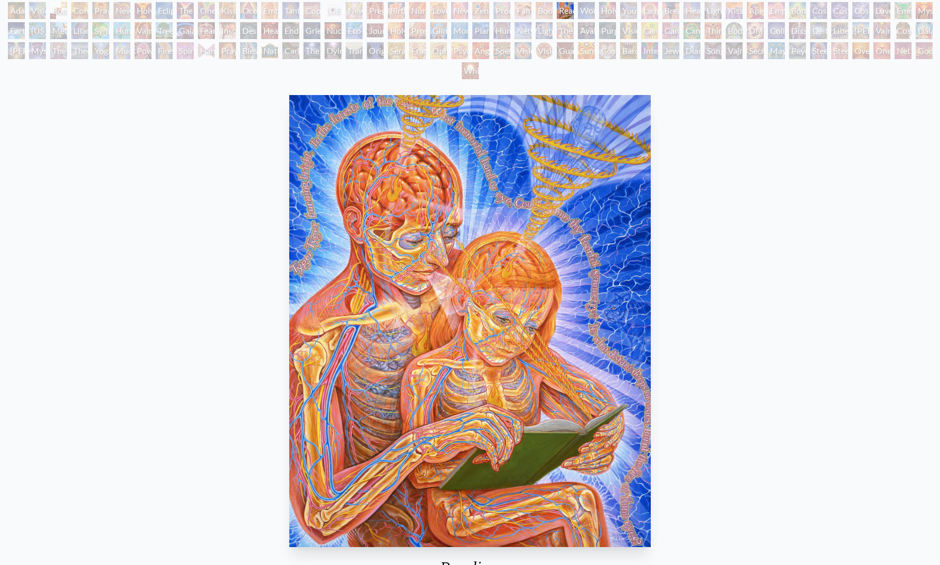
click at [596, 8] on div "[PERSON_NAME] & Eve Visionary Origin of Language Body, Mind, Spirit Contemplati…" at bounding box center [470, 42] width 940 height 80
click at [589, 6] on div "Wonder" at bounding box center [586, 10] width 17 height 17
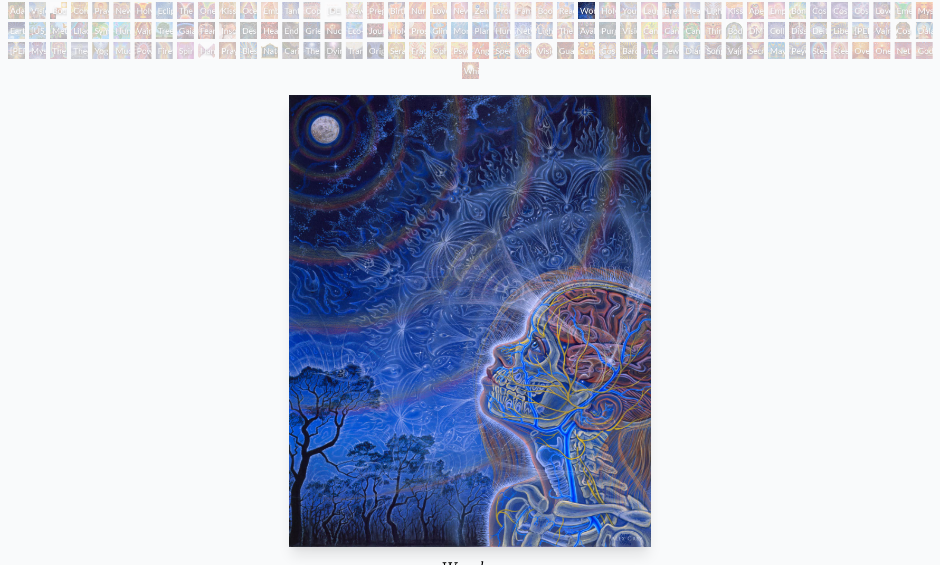
click at [609, 9] on div "Holy Family" at bounding box center [607, 10] width 17 height 17
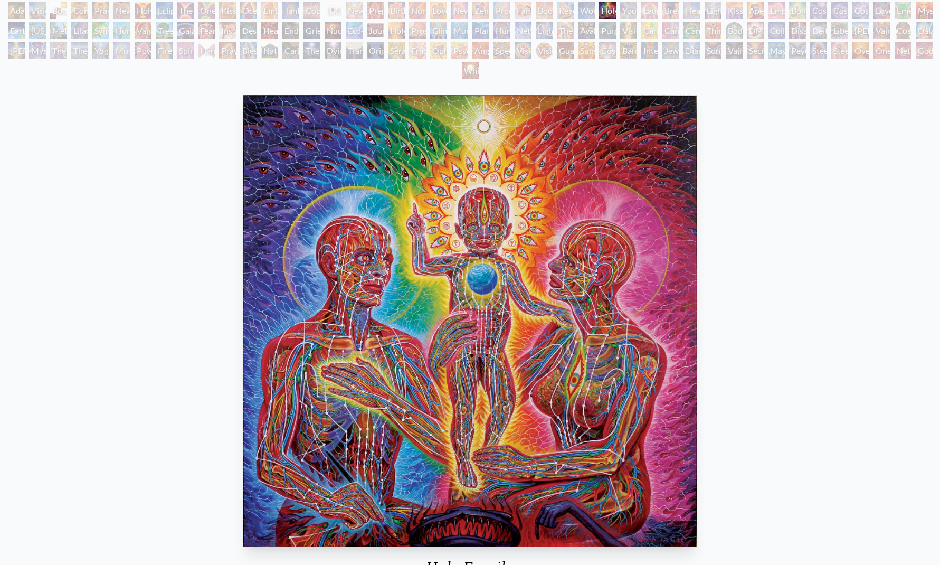
click at [637, 6] on div "Young & Old" at bounding box center [628, 10] width 17 height 17
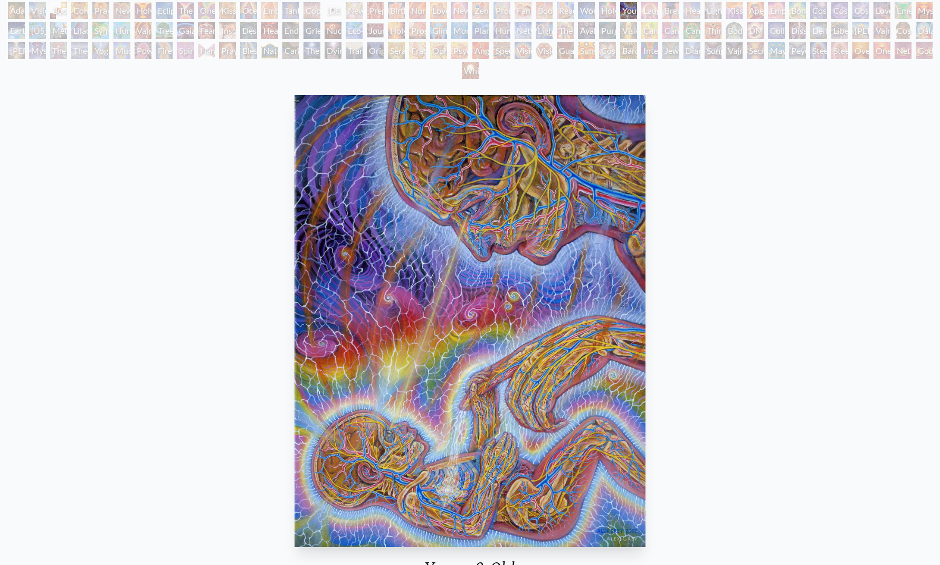
click at [658, 8] on div "Laughing Man" at bounding box center [649, 10] width 17 height 17
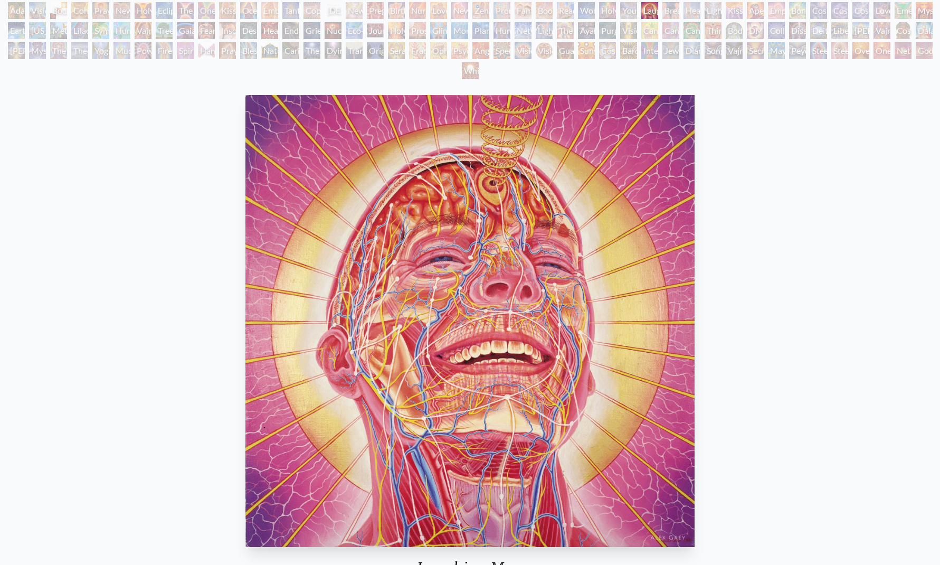
click at [678, 6] on div "Breathing" at bounding box center [670, 10] width 17 height 17
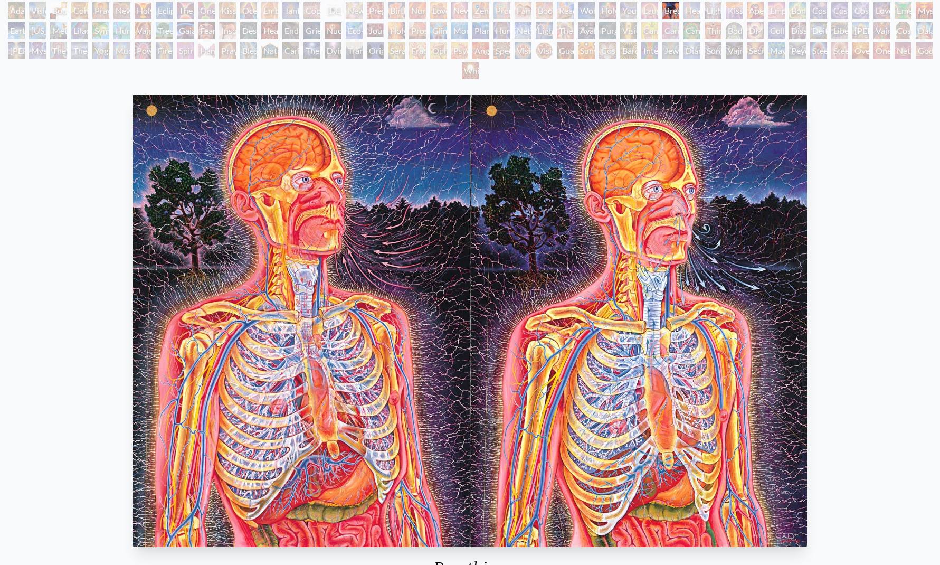
click at [698, 7] on div "Healing" at bounding box center [691, 10] width 17 height 17
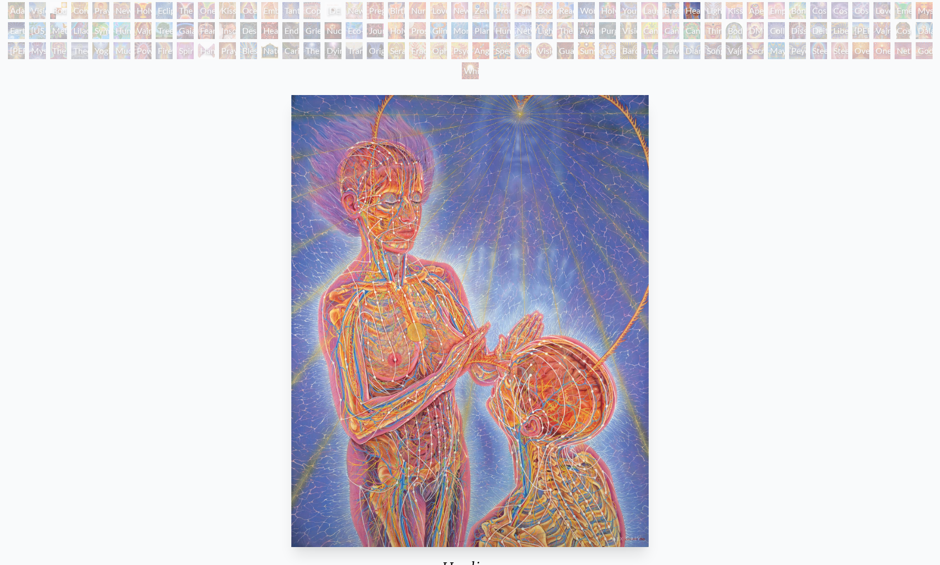
click at [720, 7] on div "Lightweaver" at bounding box center [712, 10] width 17 height 17
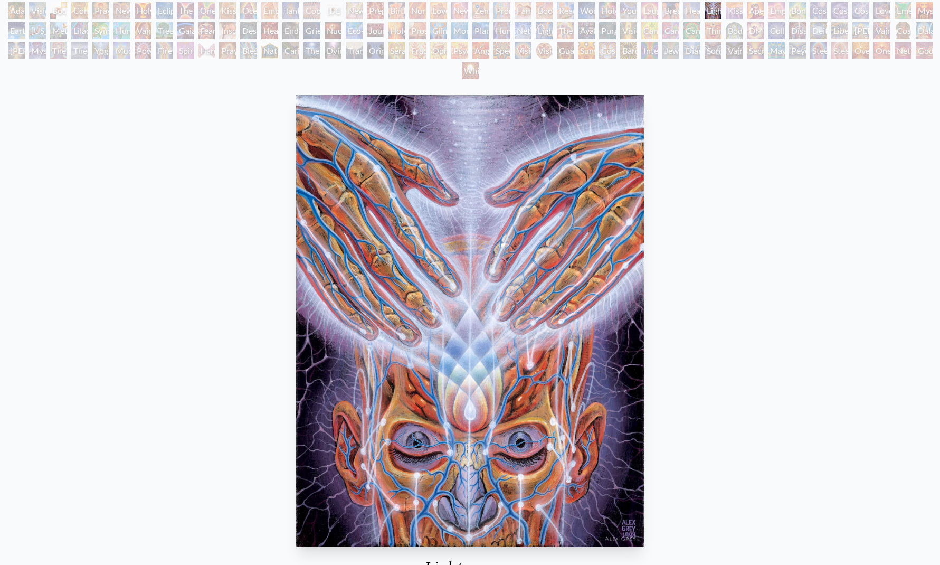
click at [738, 7] on div "Kiss of the [MEDICAL_DATA]" at bounding box center [734, 10] width 17 height 17
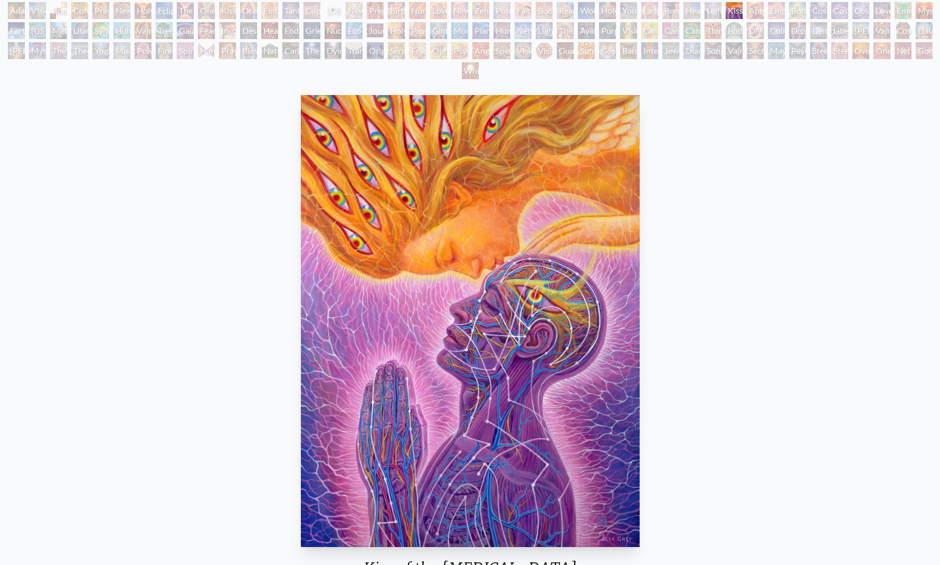
click at [759, 11] on div "Aperture" at bounding box center [755, 10] width 17 height 17
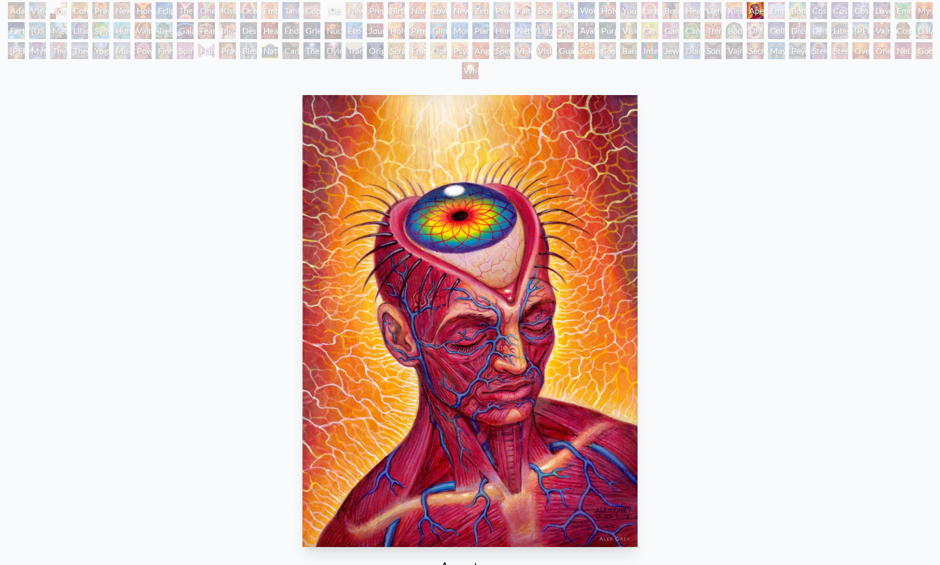
drag, startPoint x: 786, startPoint y: 7, endPoint x: 779, endPoint y: 4, distance: 7.1
click at [784, 2] on div "Empowerment" at bounding box center [776, 10] width 17 height 17
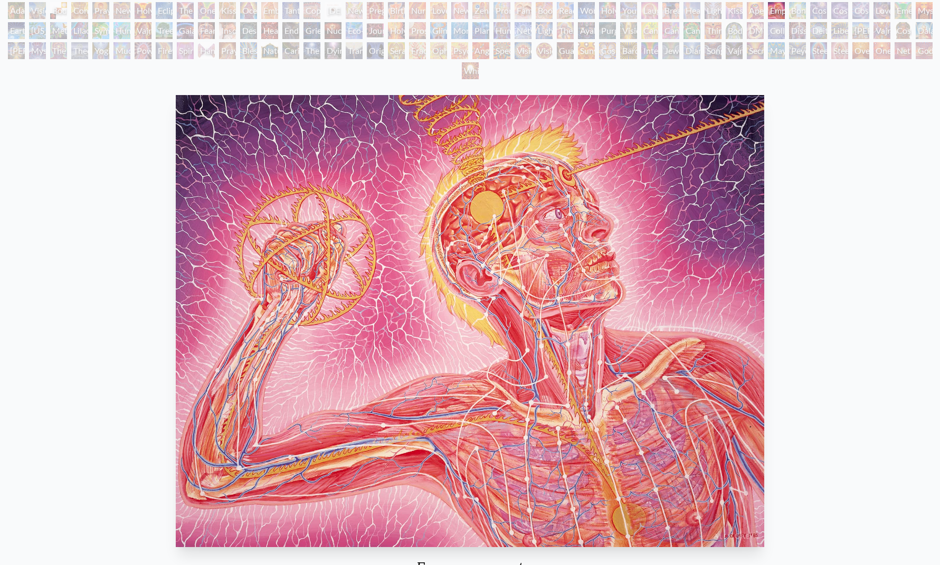
click at [796, 11] on div "Bond" at bounding box center [797, 10] width 17 height 17
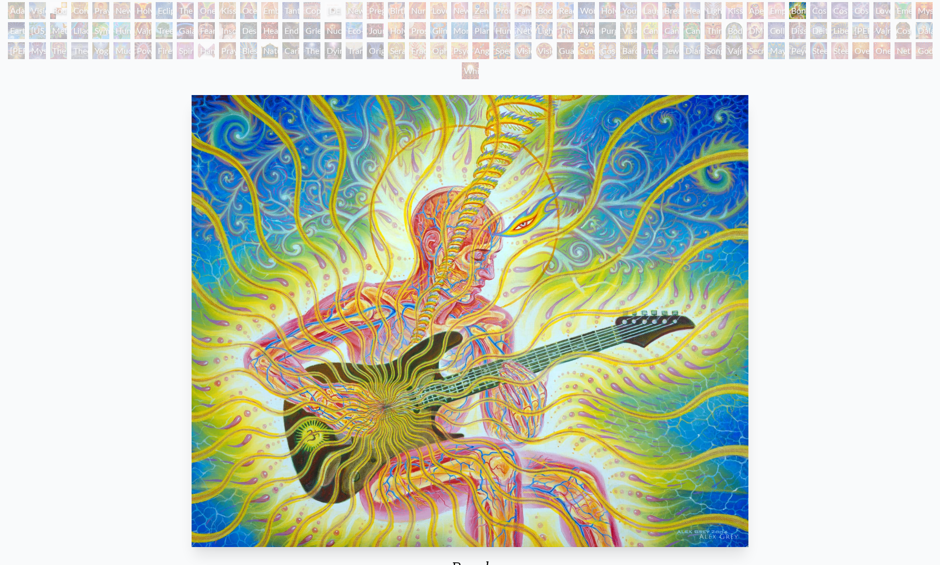
click at [827, 11] on div "Cosmic Creativity" at bounding box center [818, 10] width 17 height 17
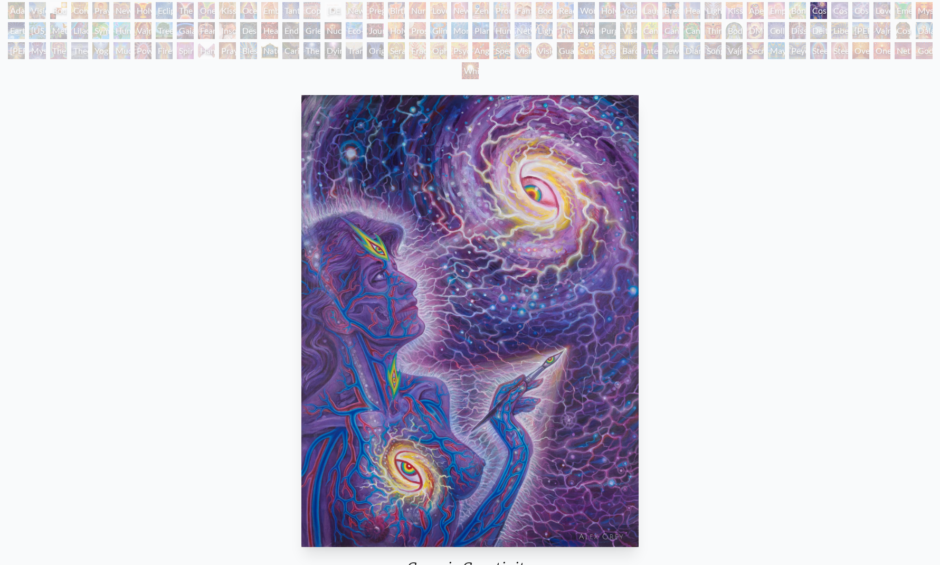
click at [848, 9] on div "Cosmic Artist" at bounding box center [839, 10] width 17 height 17
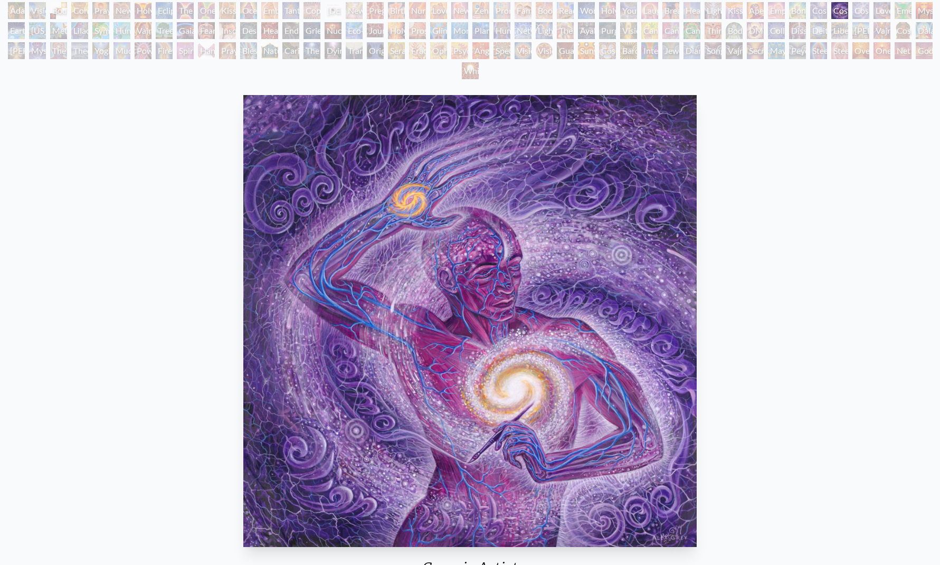
click at [869, 10] on div "Cosmic Lovers" at bounding box center [860, 10] width 17 height 17
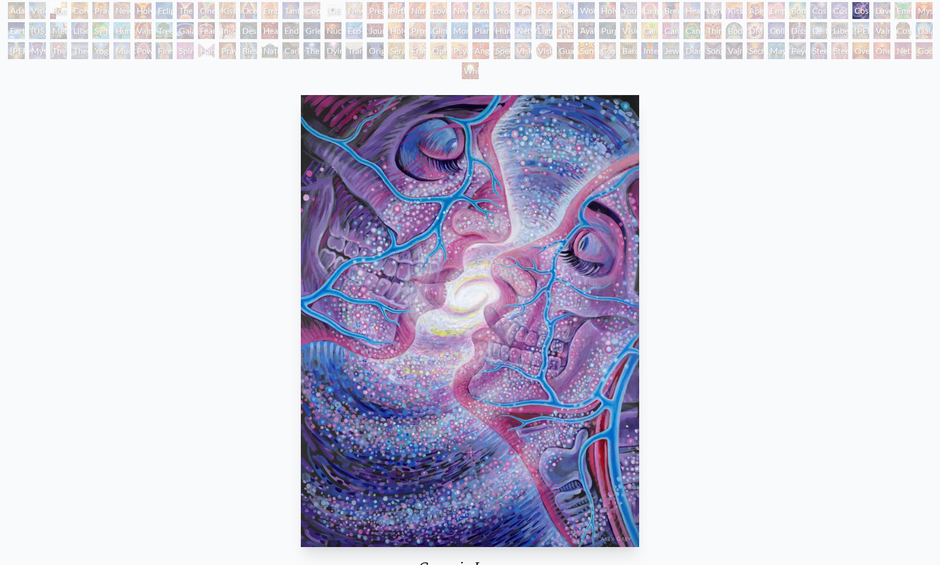
click at [22, 31] on div "Earth Energies" at bounding box center [16, 30] width 17 height 17
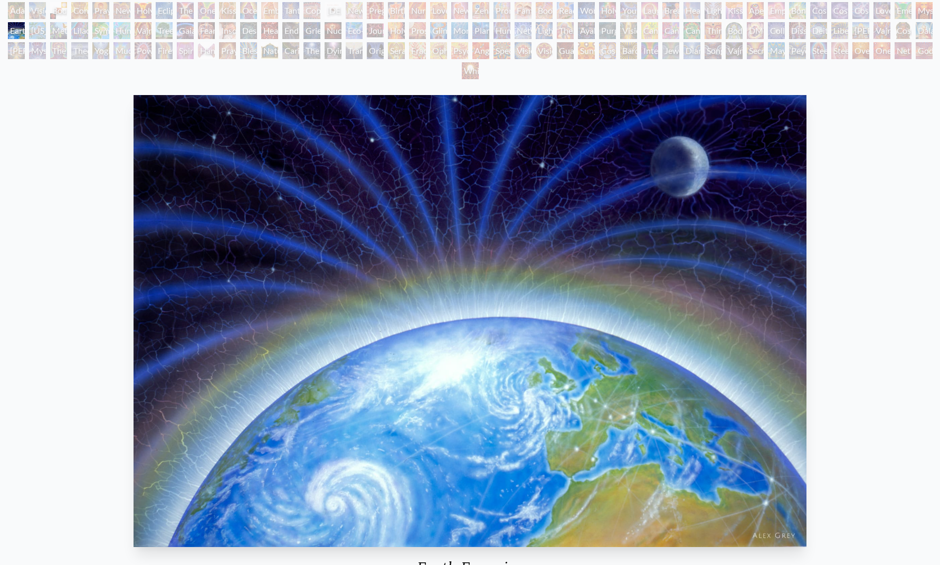
click at [43, 28] on div "[US_STATE] Song" at bounding box center [37, 30] width 17 height 17
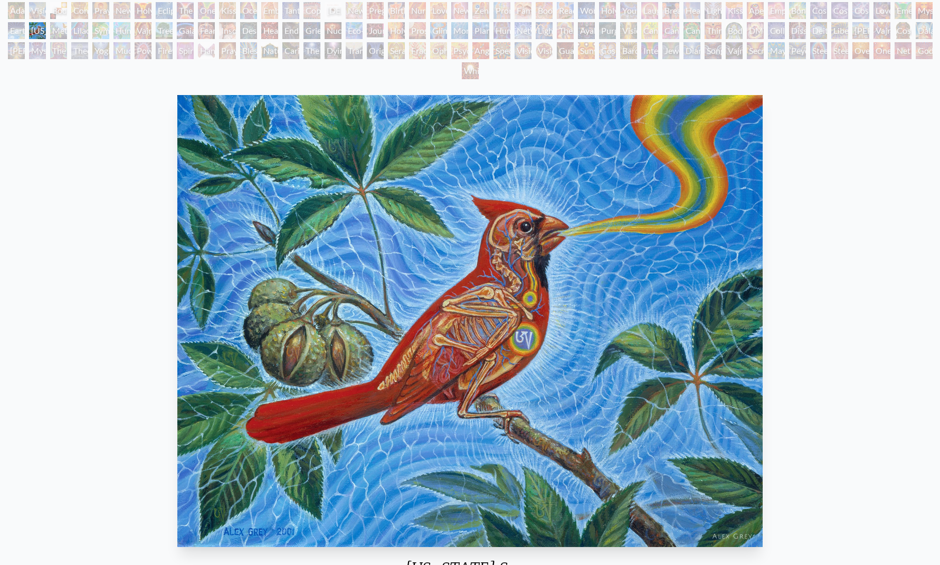
click at [109, 32] on div "Symbiosis: Gall Wasp & Oak Tree" at bounding box center [100, 30] width 17 height 17
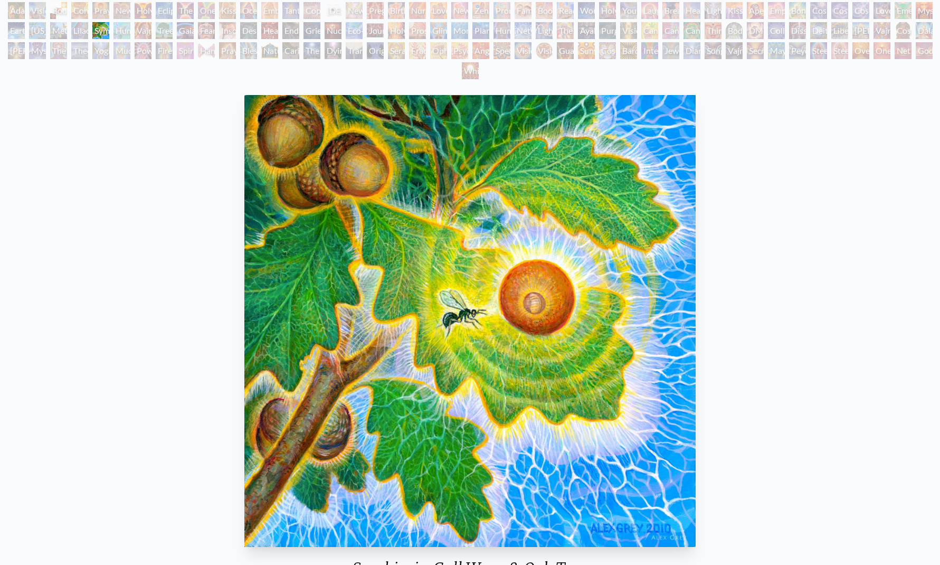
click at [229, 26] on div "Insomnia" at bounding box center [227, 30] width 17 height 17
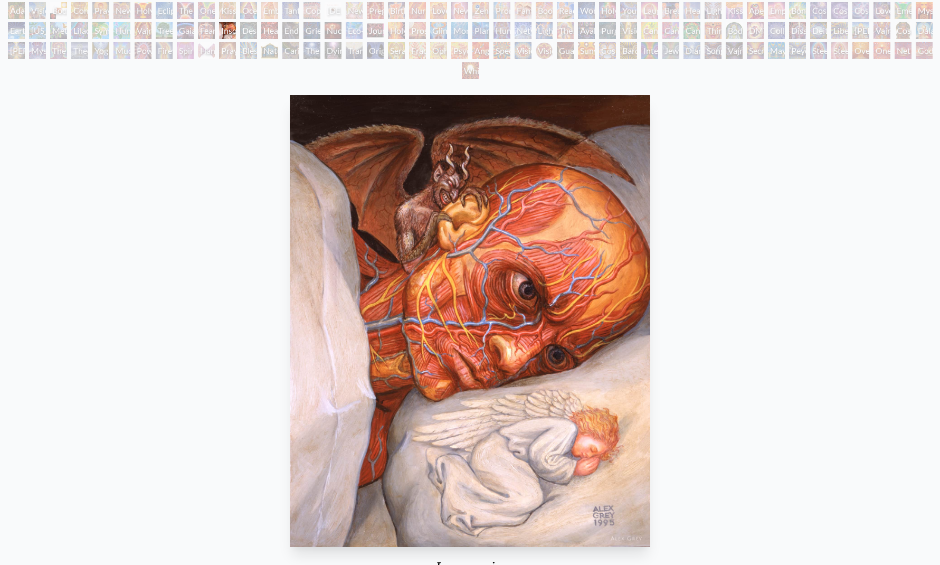
click at [334, 27] on div "Nuclear Crucifixion" at bounding box center [333, 30] width 17 height 17
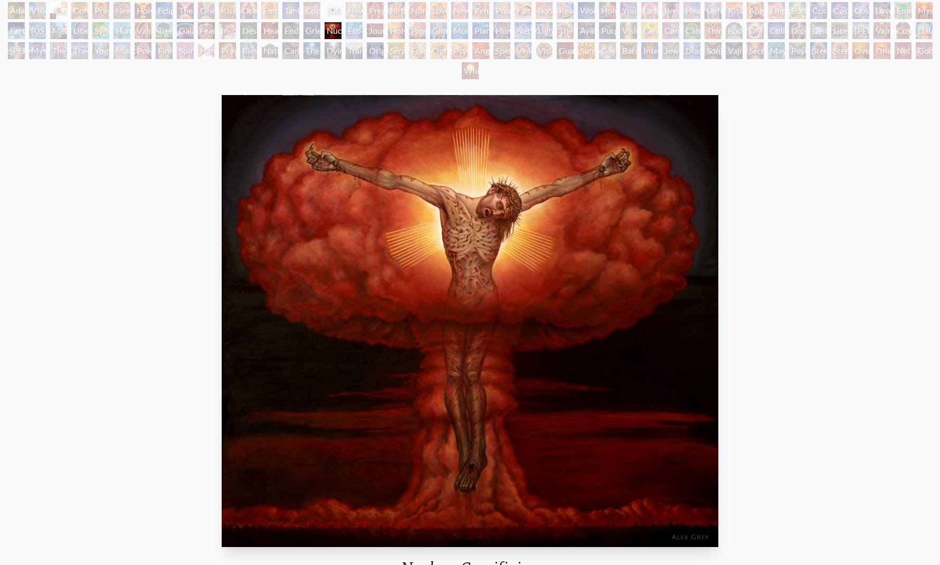
click at [422, 31] on div "Prostration" at bounding box center [417, 30] width 17 height 17
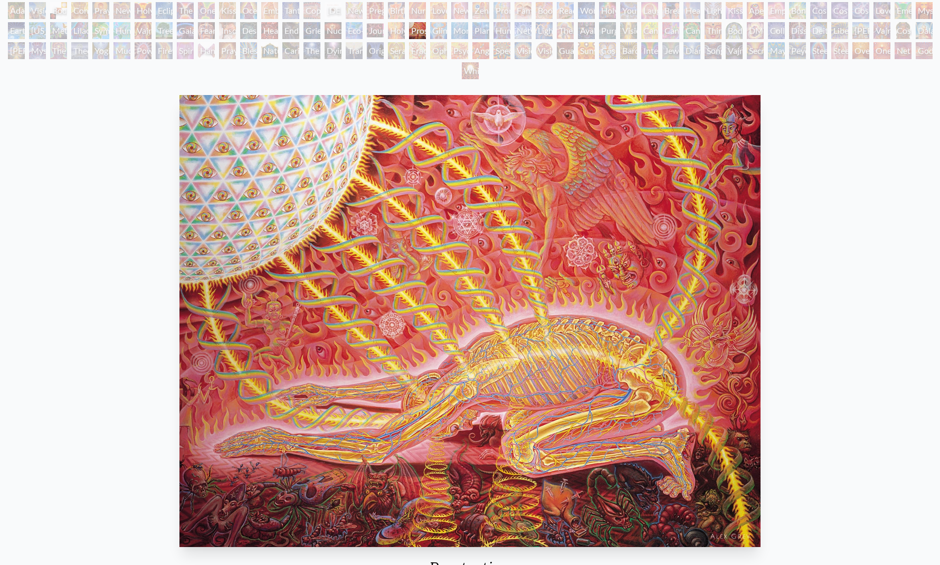
click at [384, 30] on div "Journey of the Wounded Healer" at bounding box center [375, 30] width 17 height 17
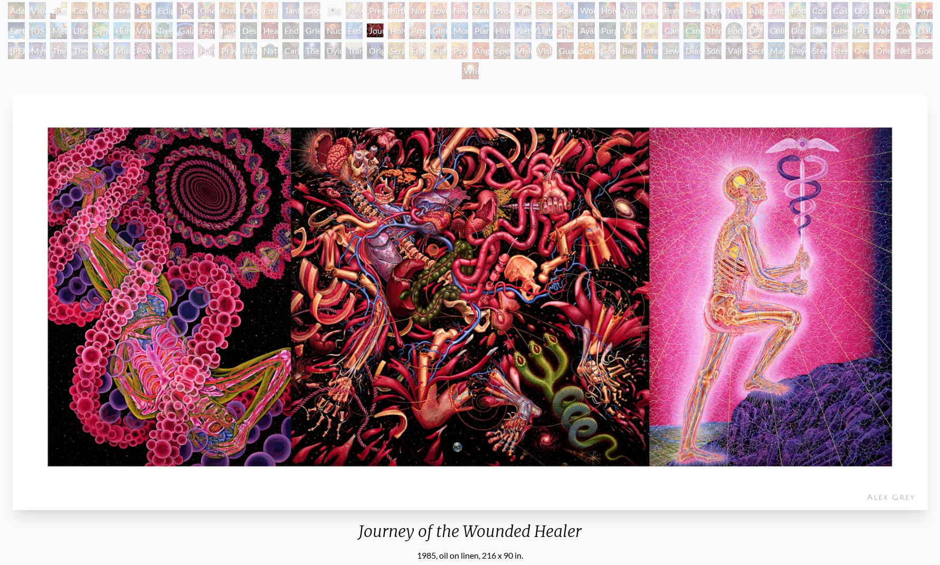
click at [548, 33] on div "Lightworker" at bounding box center [544, 30] width 17 height 17
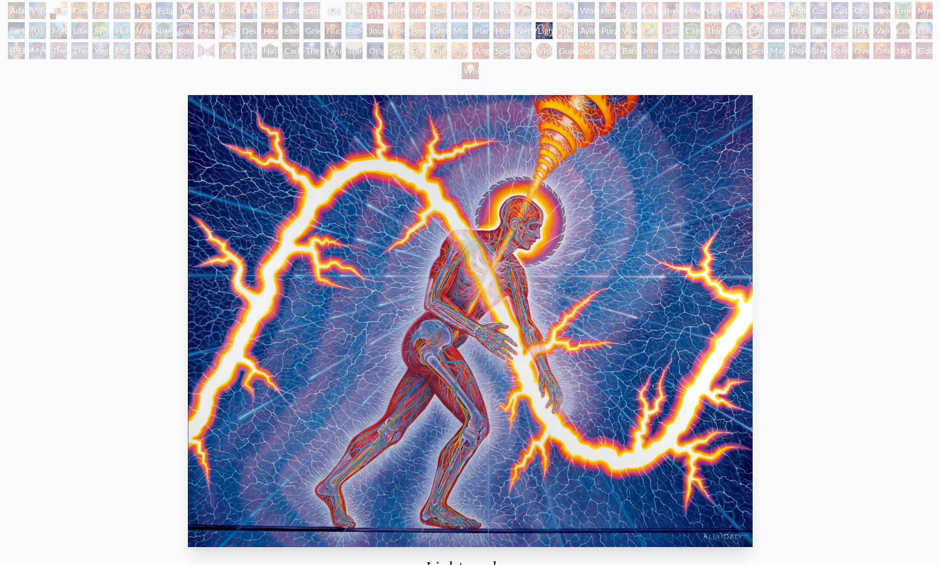
click at [647, 50] on div "Interbeing" at bounding box center [649, 50] width 17 height 17
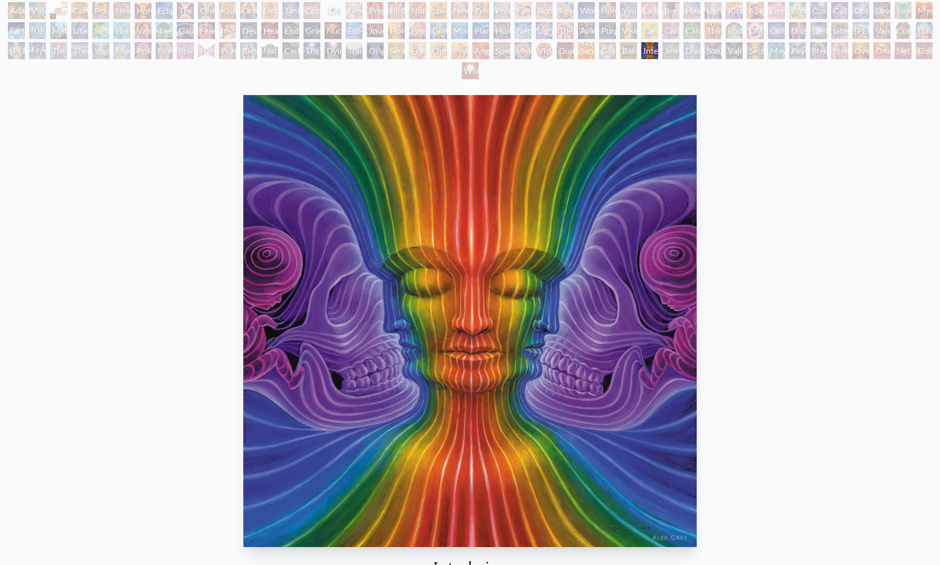
click at [127, 51] on div "Mudra" at bounding box center [121, 50] width 17 height 17
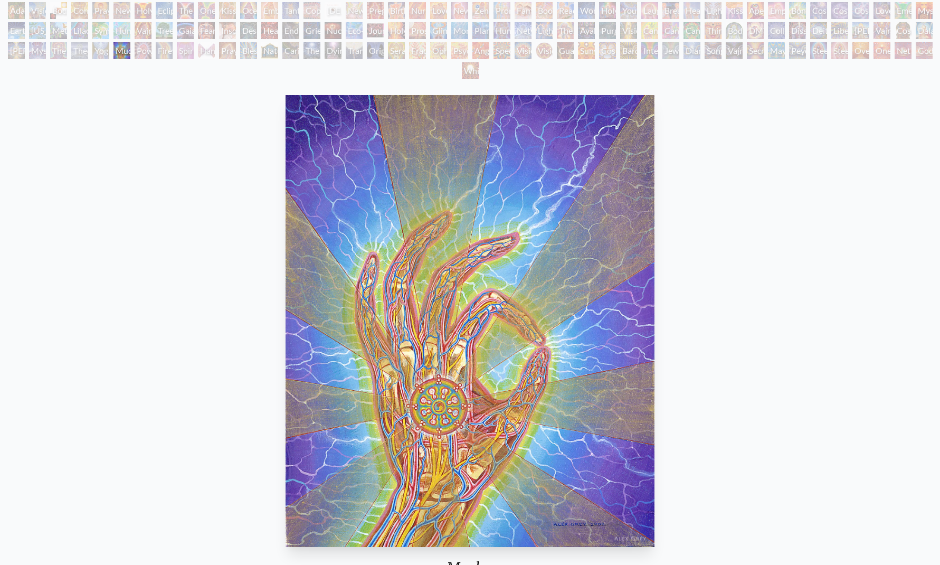
click at [320, 46] on div "The Soul Finds It's Way" at bounding box center [311, 50] width 17 height 17
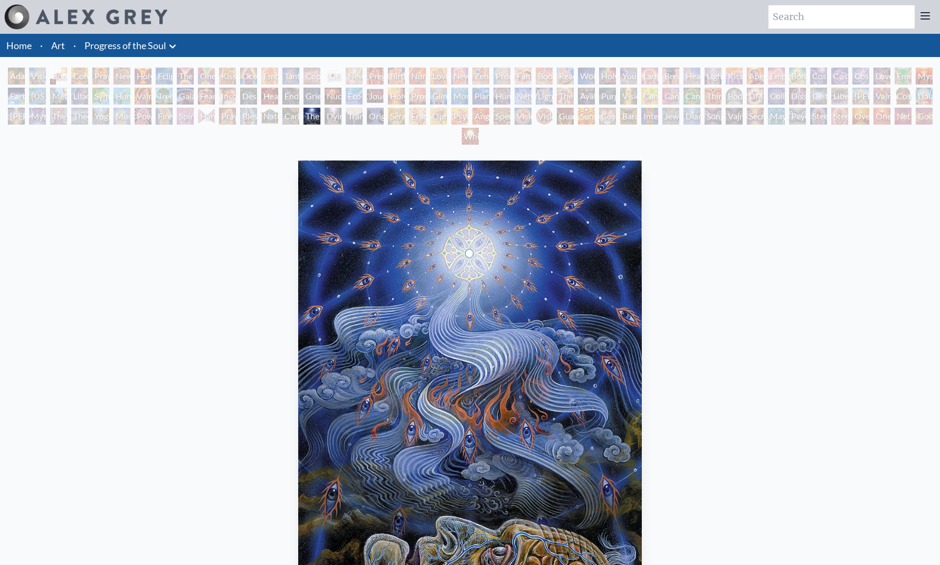
click at [468, 132] on div "White Light" at bounding box center [470, 136] width 17 height 17
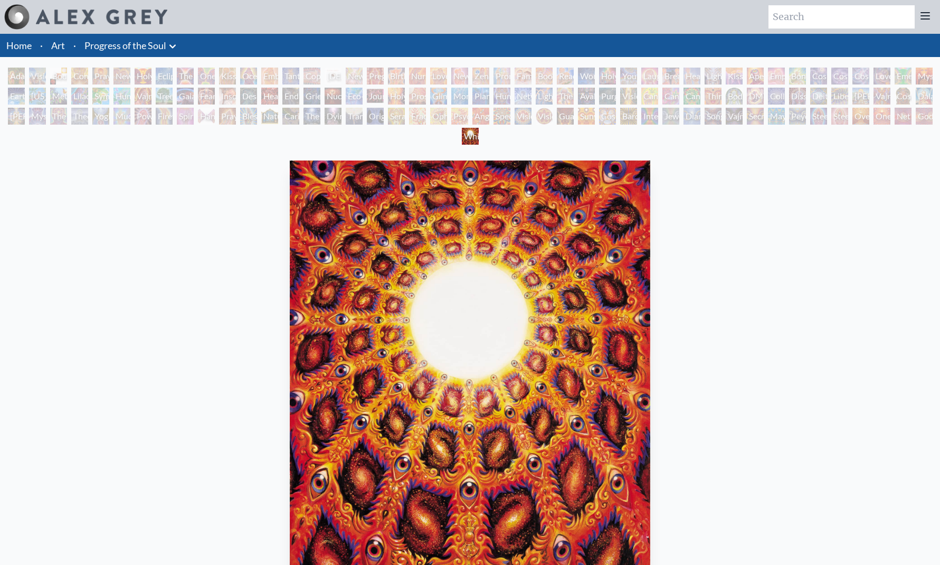
click at [508, 73] on div "Promise" at bounding box center [501, 76] width 17 height 17
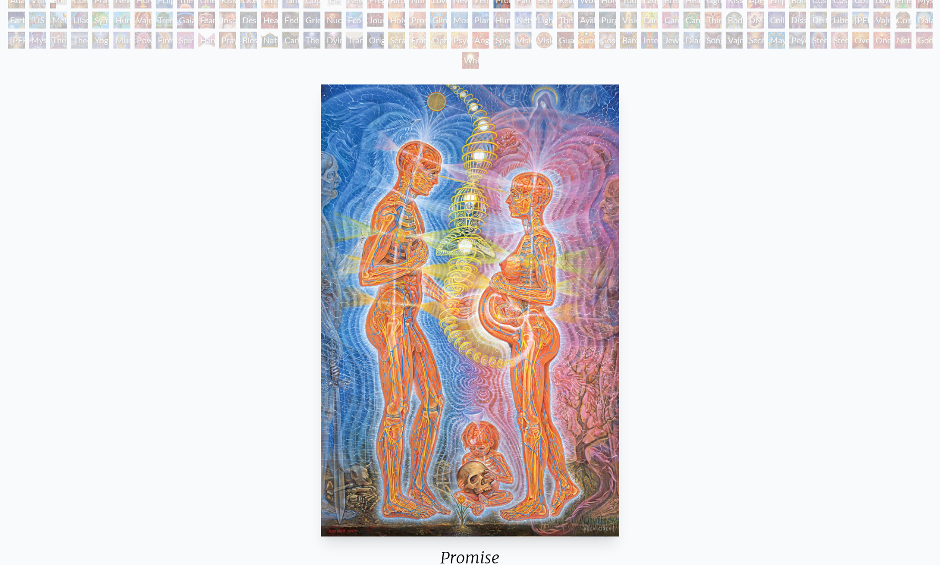
scroll to position [78, 0]
